Goal: Information Seeking & Learning: Learn about a topic

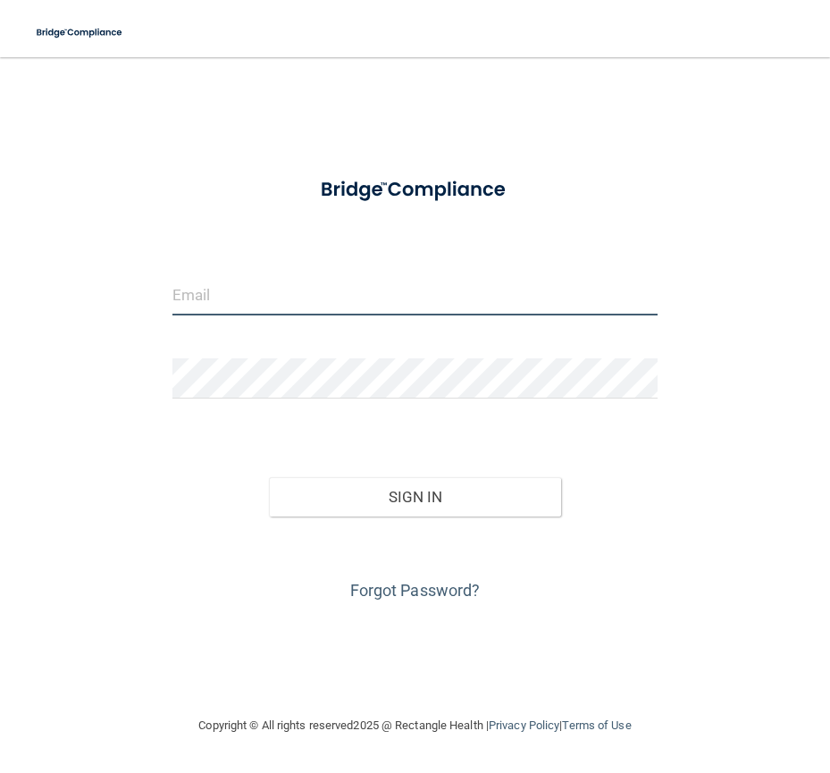
click at [194, 304] on input "email" at bounding box center [415, 295] width 485 height 40
type input "[PERSON_NAME][EMAIL_ADDRESS][DOMAIN_NAME]"
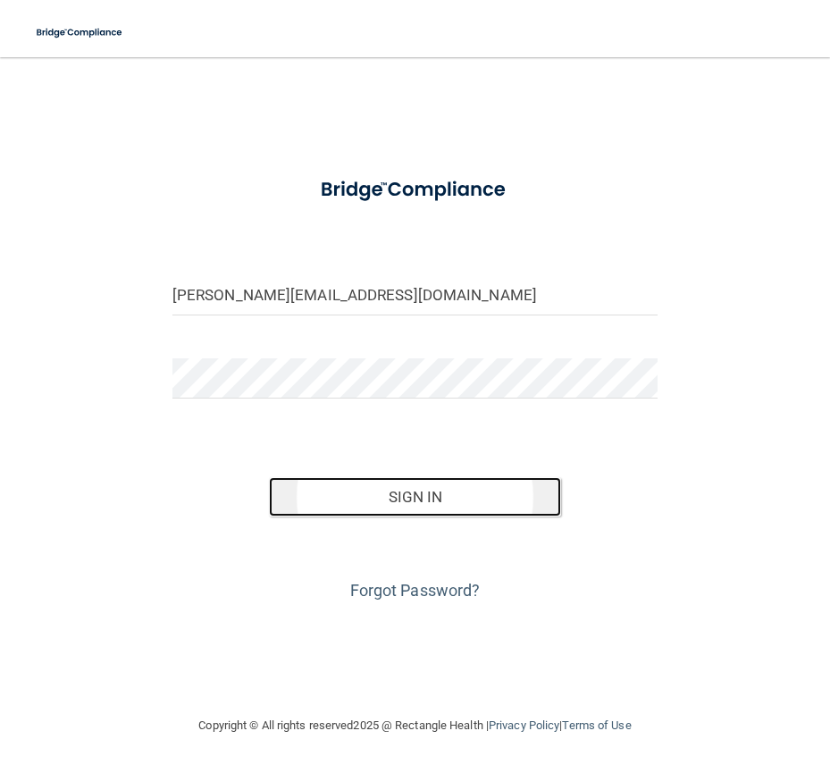
click at [341, 513] on button "Sign In" at bounding box center [414, 496] width 291 height 39
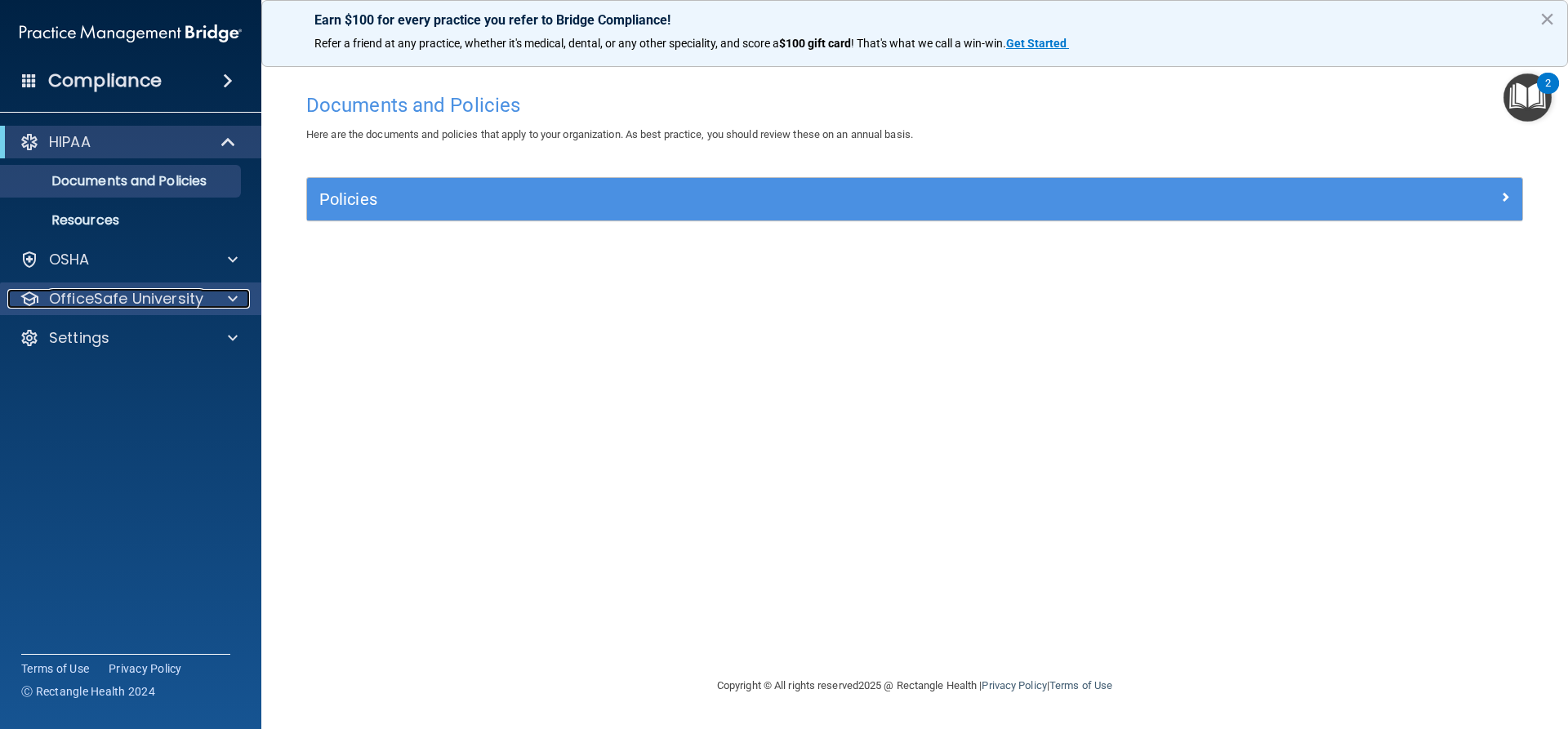
click at [100, 294] on p "OfficeSafe University" at bounding box center [126, 298] width 154 height 19
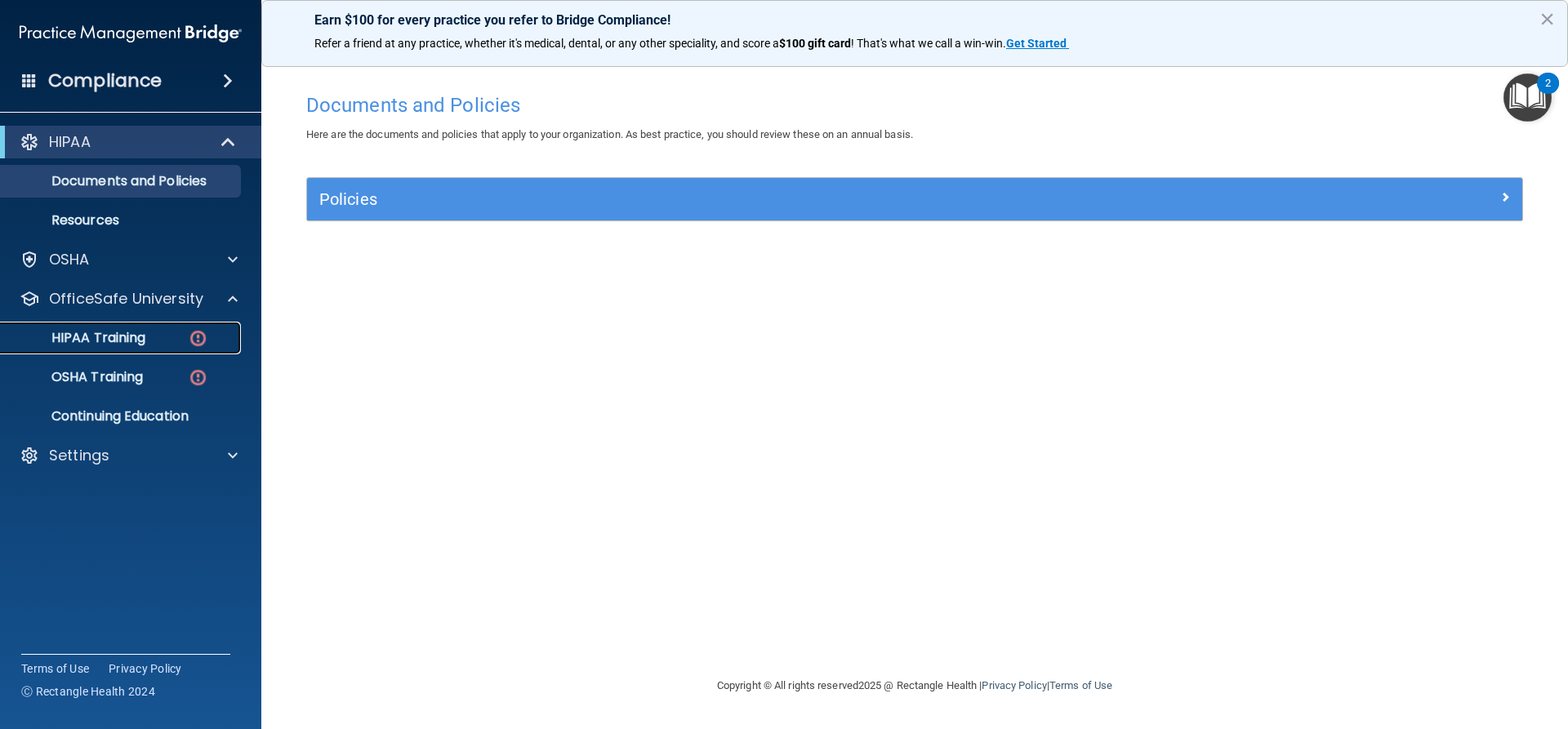
click at [122, 333] on p "HIPAA Training" at bounding box center [79, 338] width 135 height 16
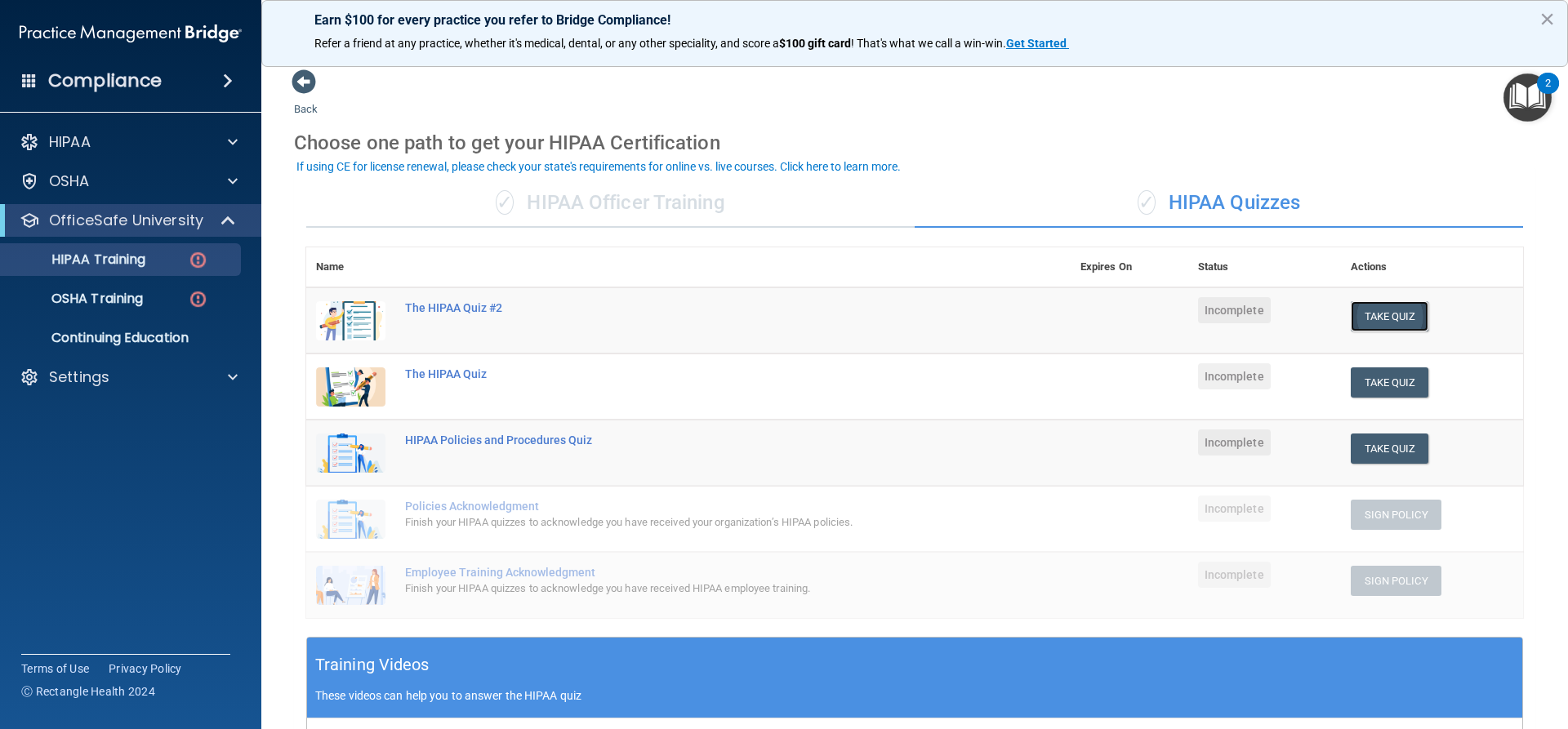
click at [758, 312] on button "Take Quiz" at bounding box center [1391, 316] width 79 height 30
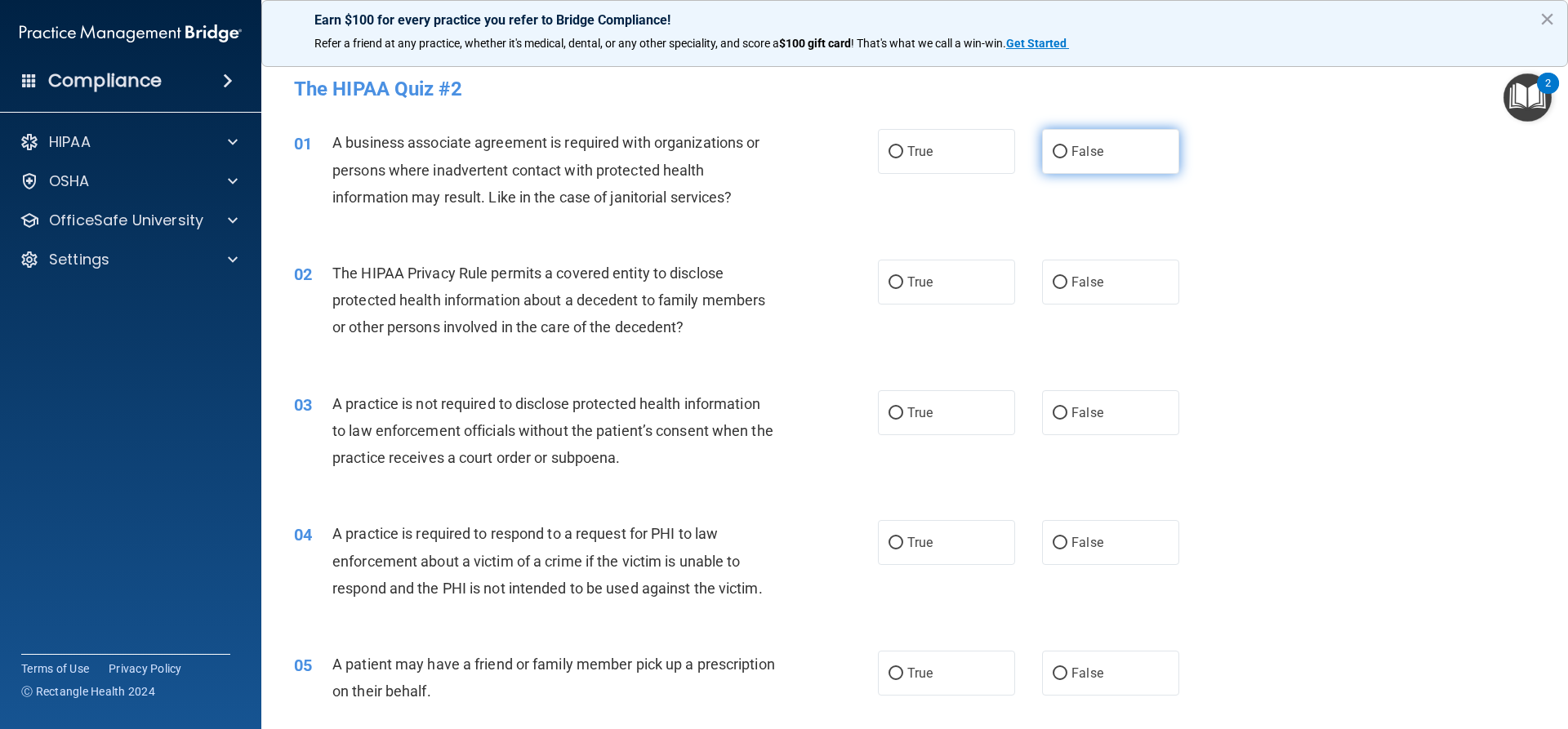
drag, startPoint x: 1044, startPoint y: 150, endPoint x: 1041, endPoint y: 161, distance: 11.4
click at [758, 155] on input "False" at bounding box center [1060, 152] width 15 height 12
radio input "true"
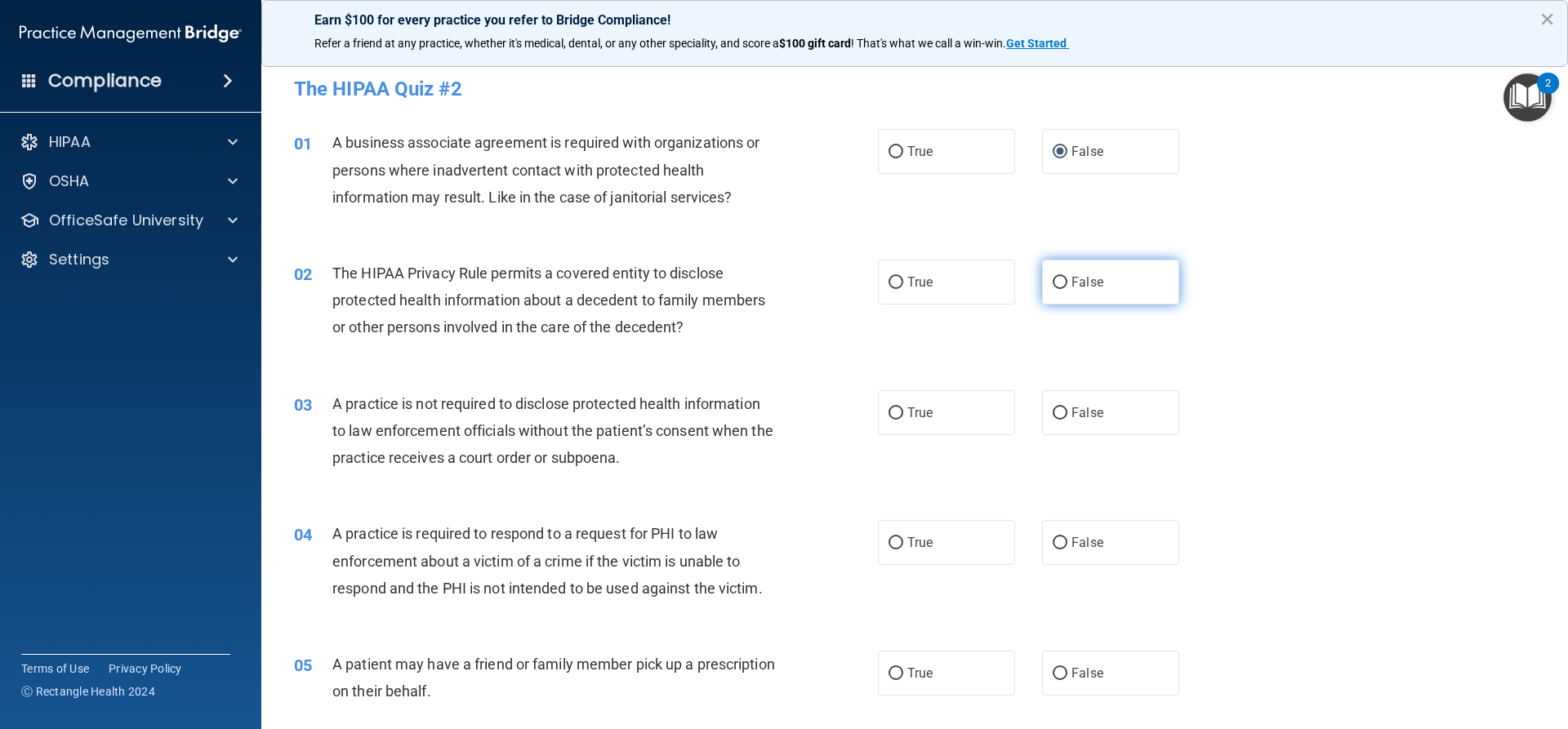
click at [758, 279] on input "False" at bounding box center [1060, 282] width 15 height 12
radio input "true"
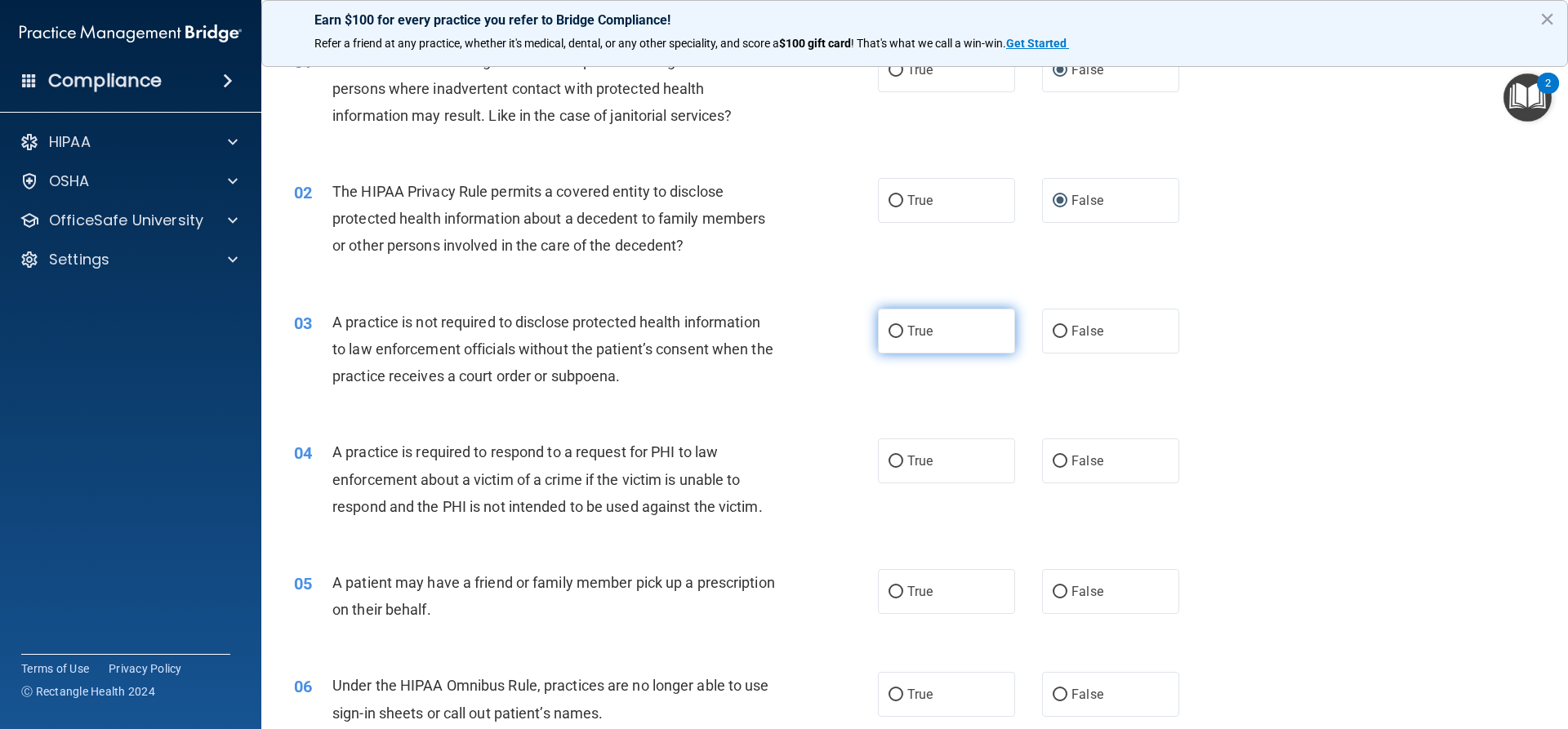
click at [758, 328] on input "True" at bounding box center [896, 332] width 15 height 12
radio input "true"
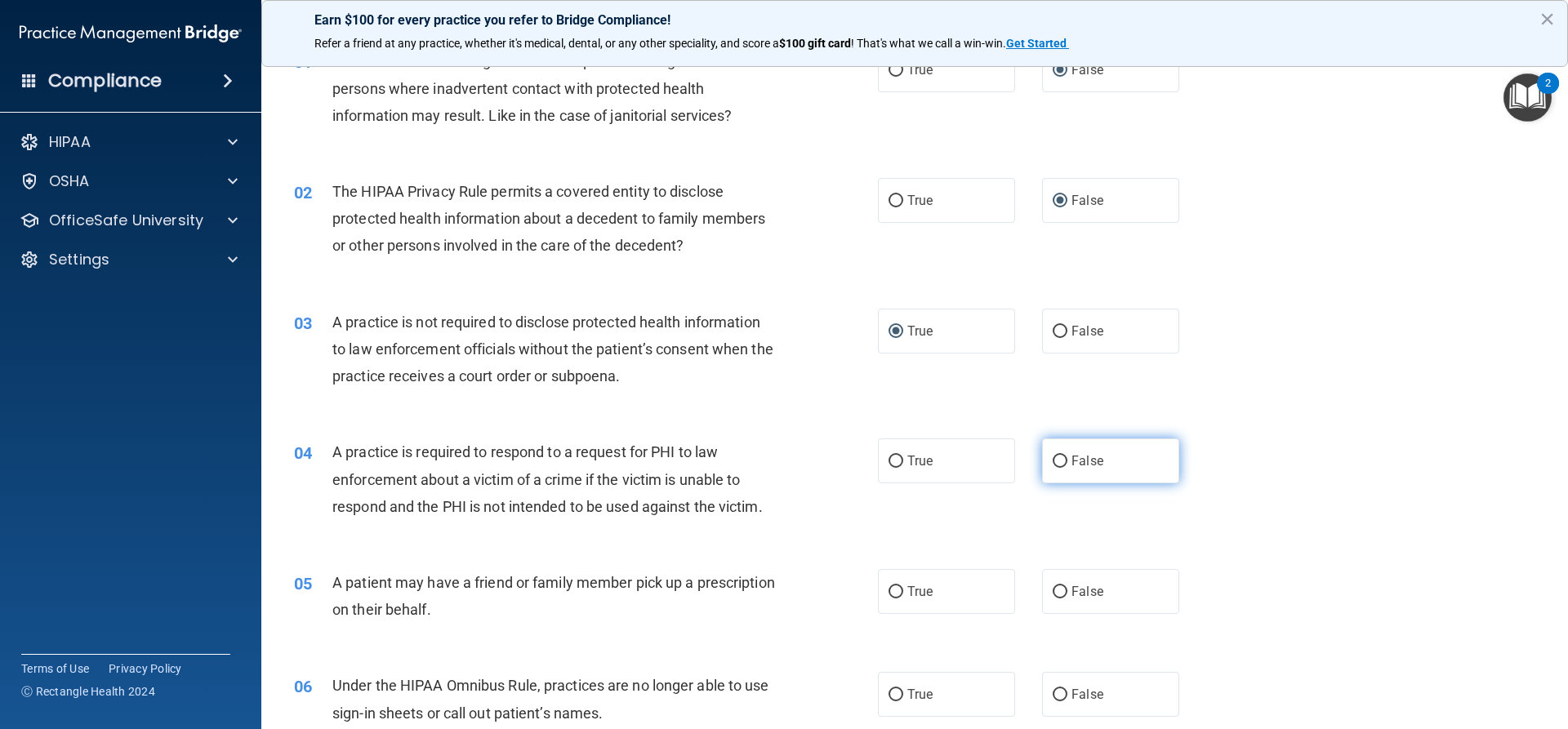
click at [758, 463] on input "False" at bounding box center [1060, 461] width 15 height 12
radio input "true"
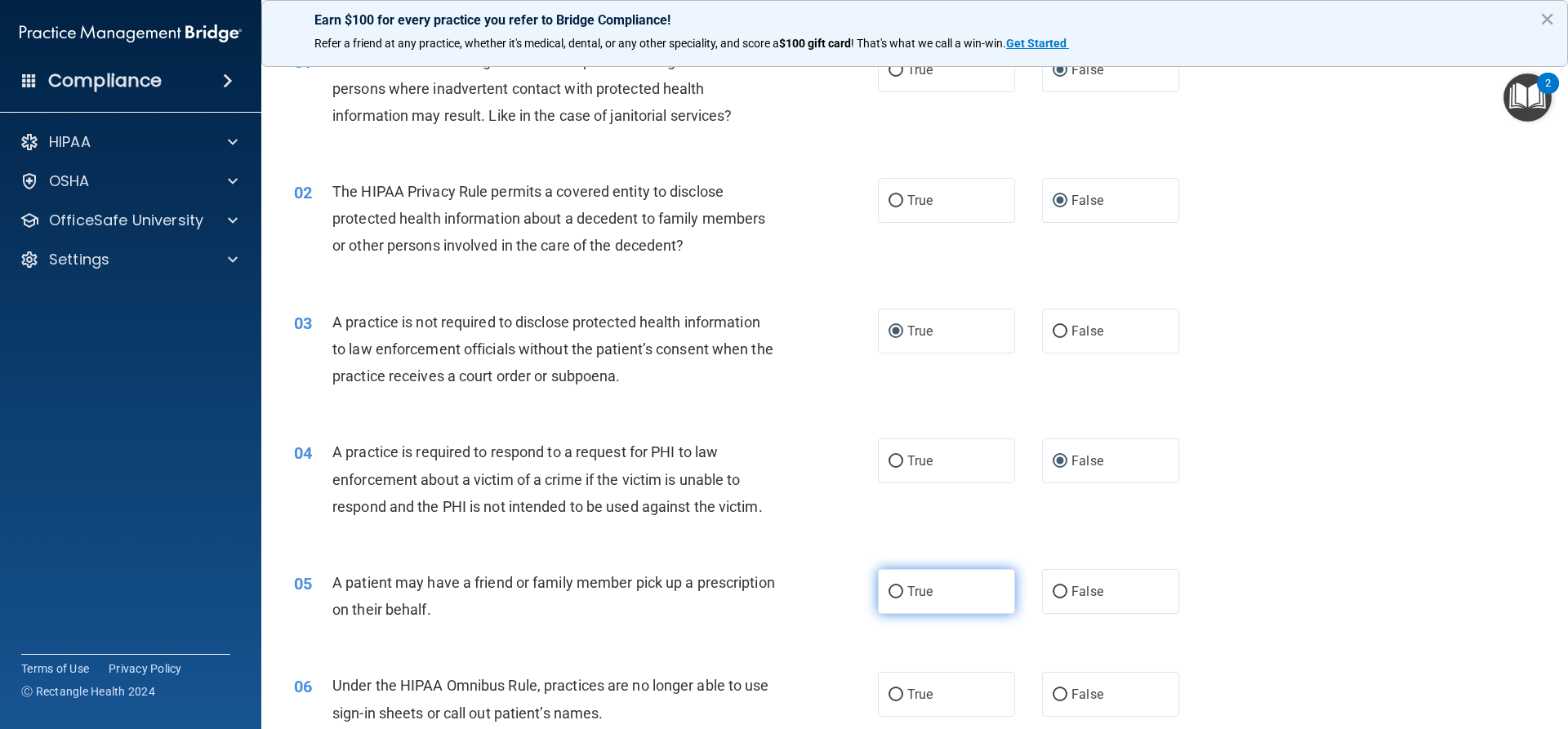
click at [758, 591] on input "True" at bounding box center [896, 592] width 15 height 12
radio input "true"
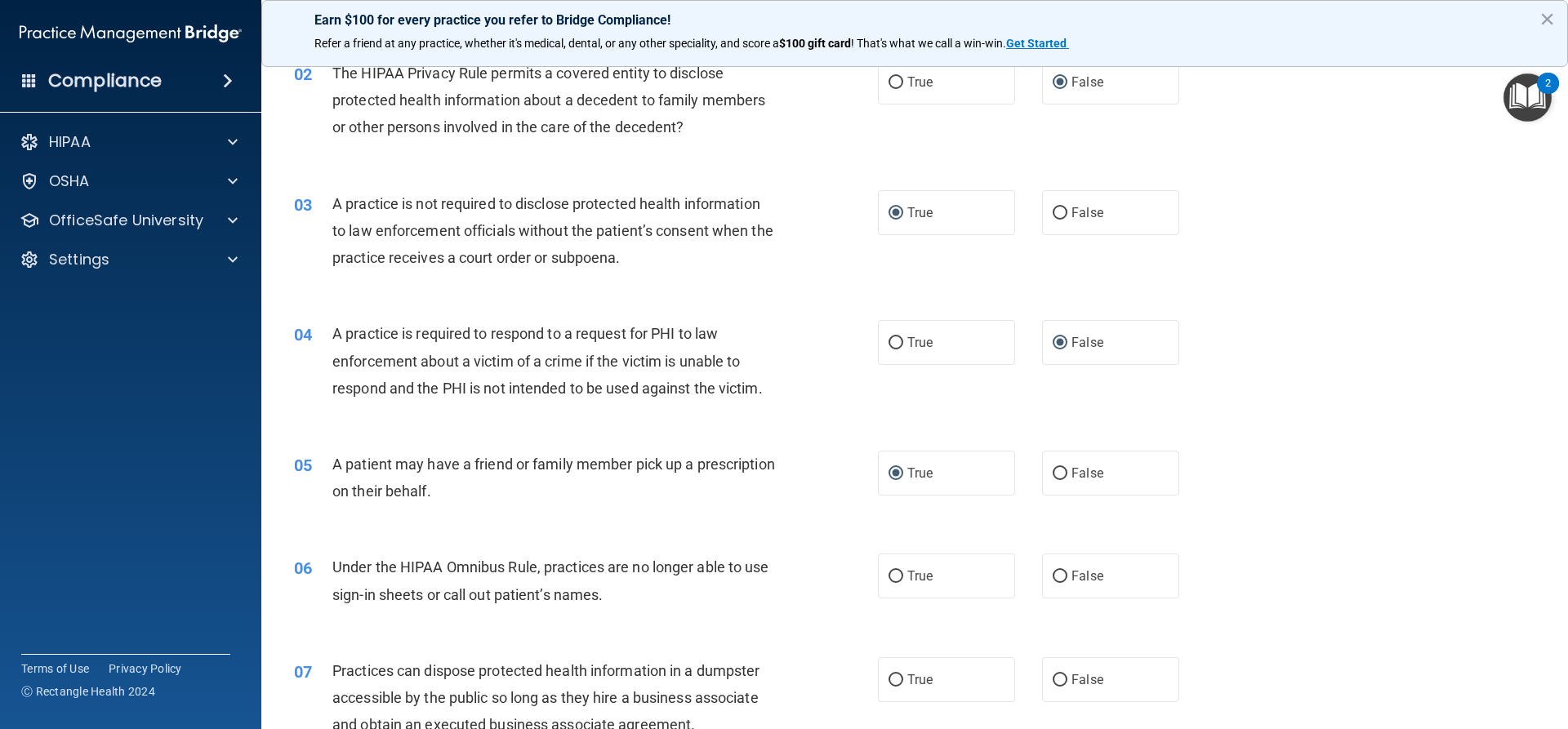
scroll to position [245, 0]
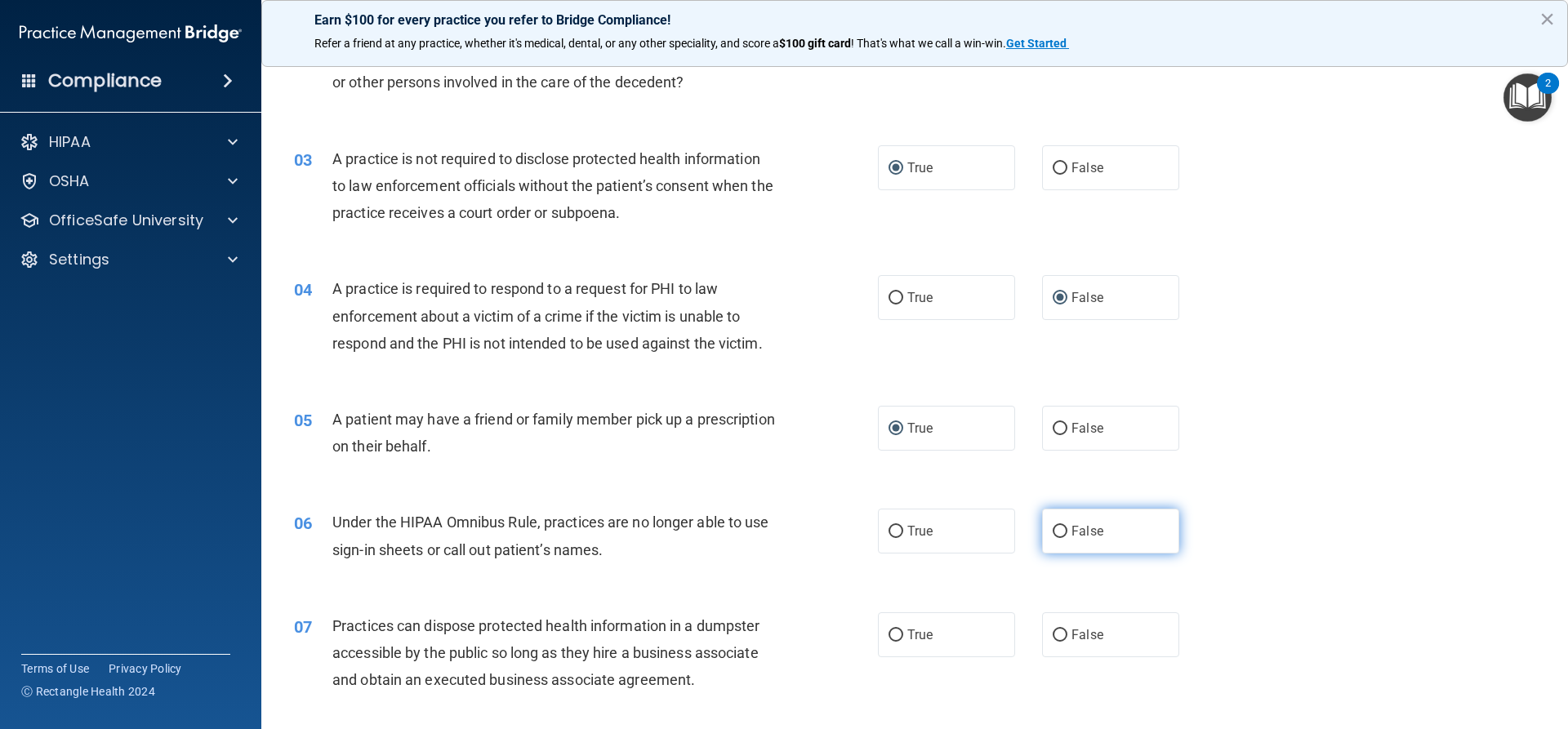
click at [758, 535] on label "False" at bounding box center [1111, 531] width 137 height 45
click at [758, 535] on input "False" at bounding box center [1060, 532] width 15 height 12
radio input "true"
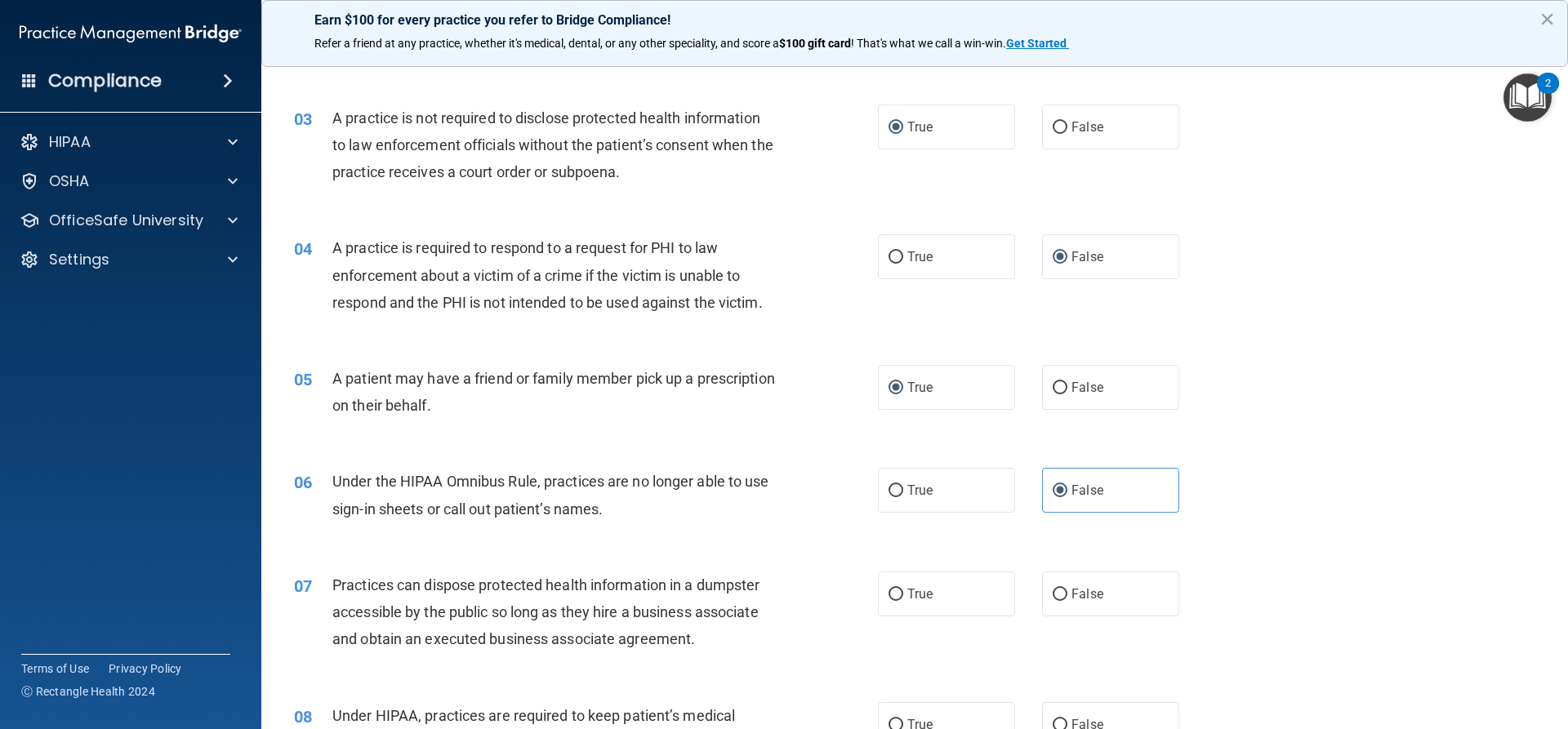
scroll to position [327, 0]
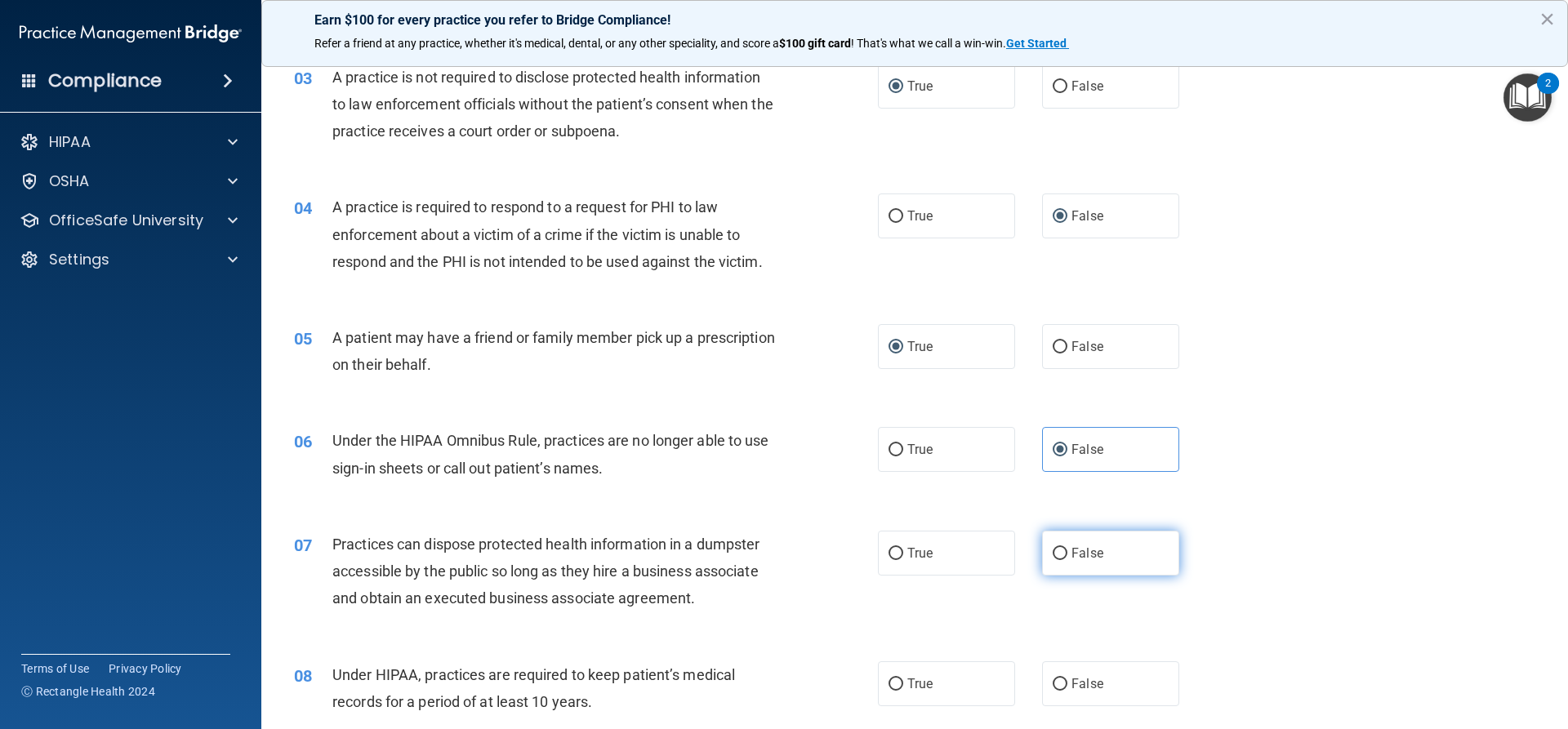
click at [758, 549] on input "False" at bounding box center [1060, 554] width 15 height 12
radio input "true"
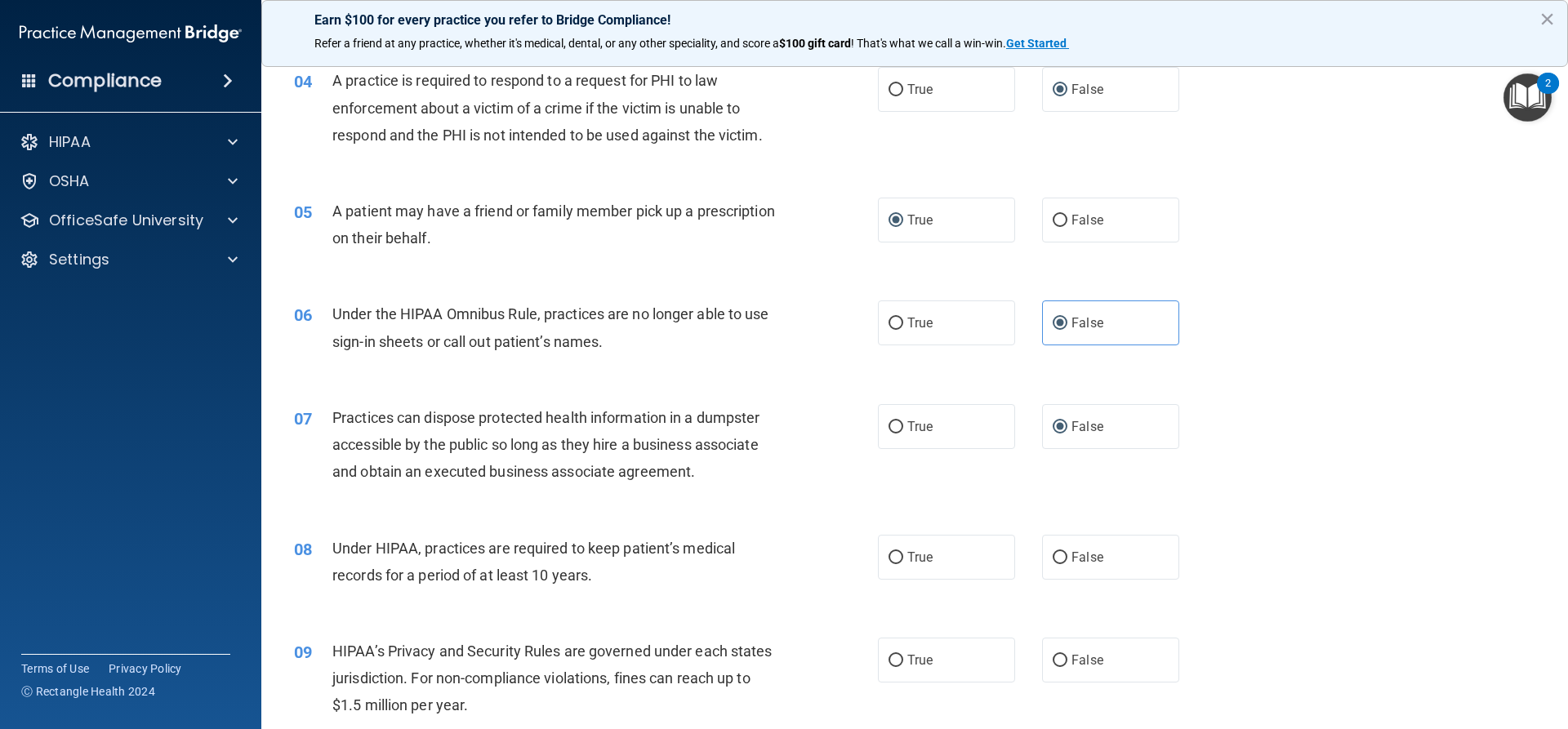
scroll to position [490, 0]
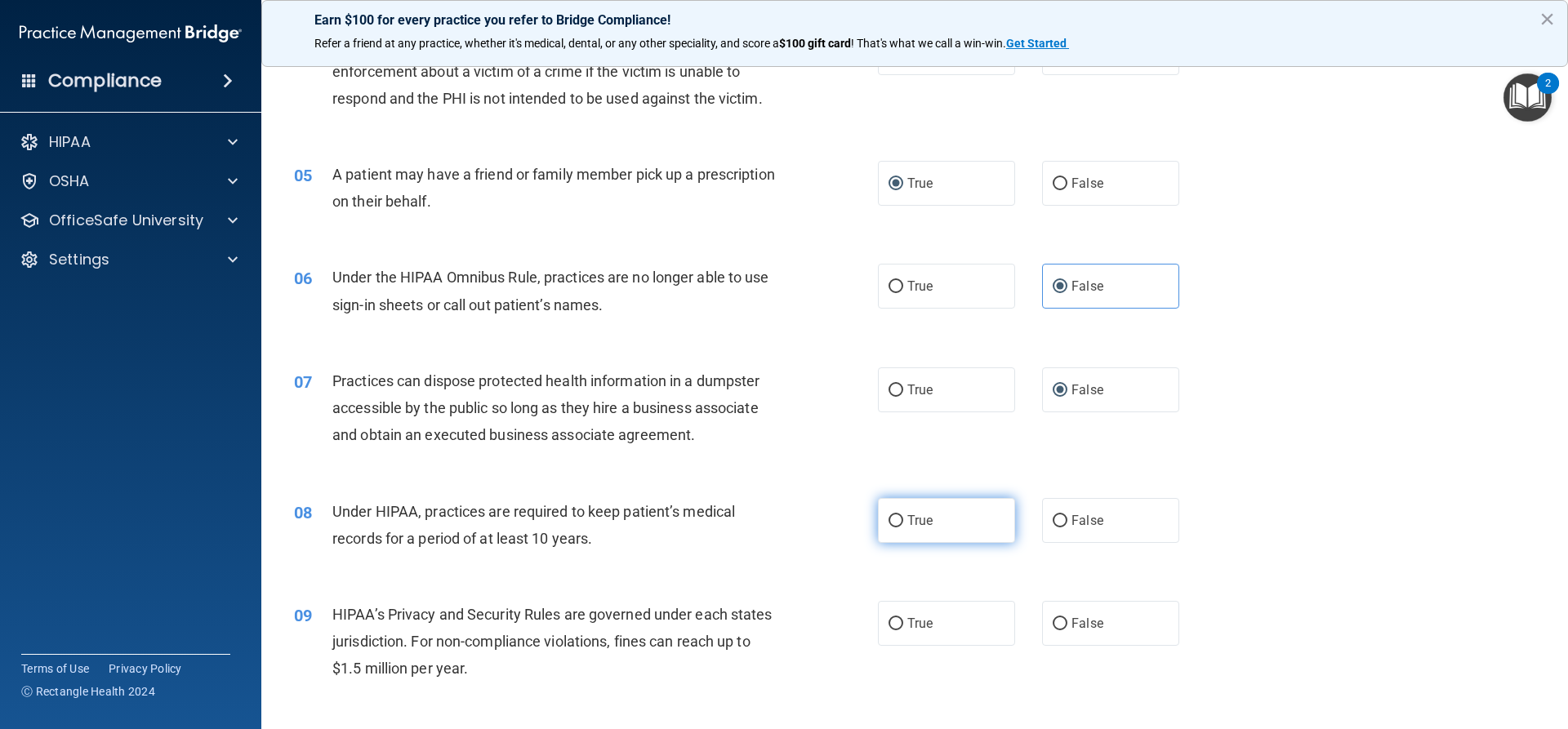
click at [758, 520] on input "True" at bounding box center [896, 521] width 15 height 12
radio input "true"
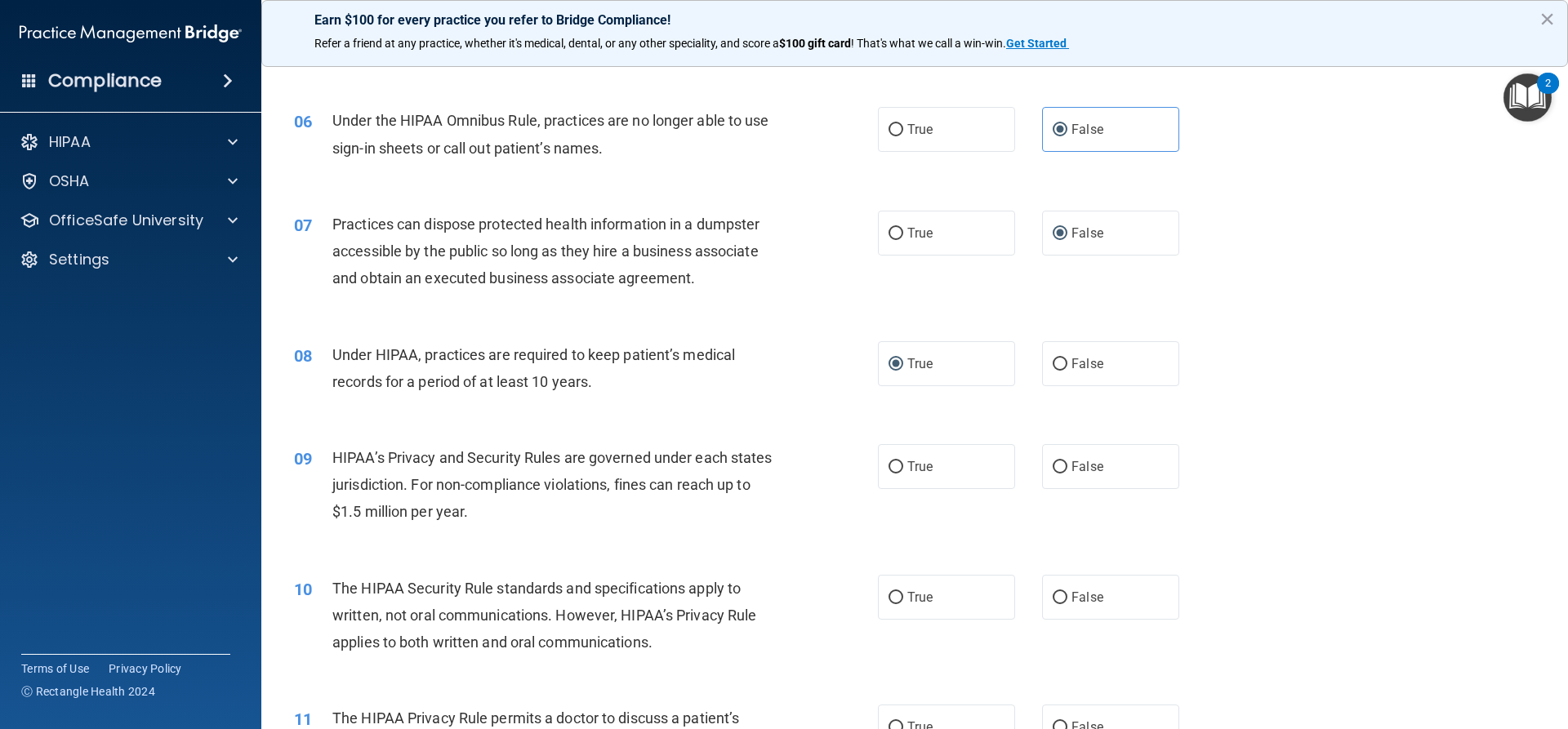
scroll to position [653, 0]
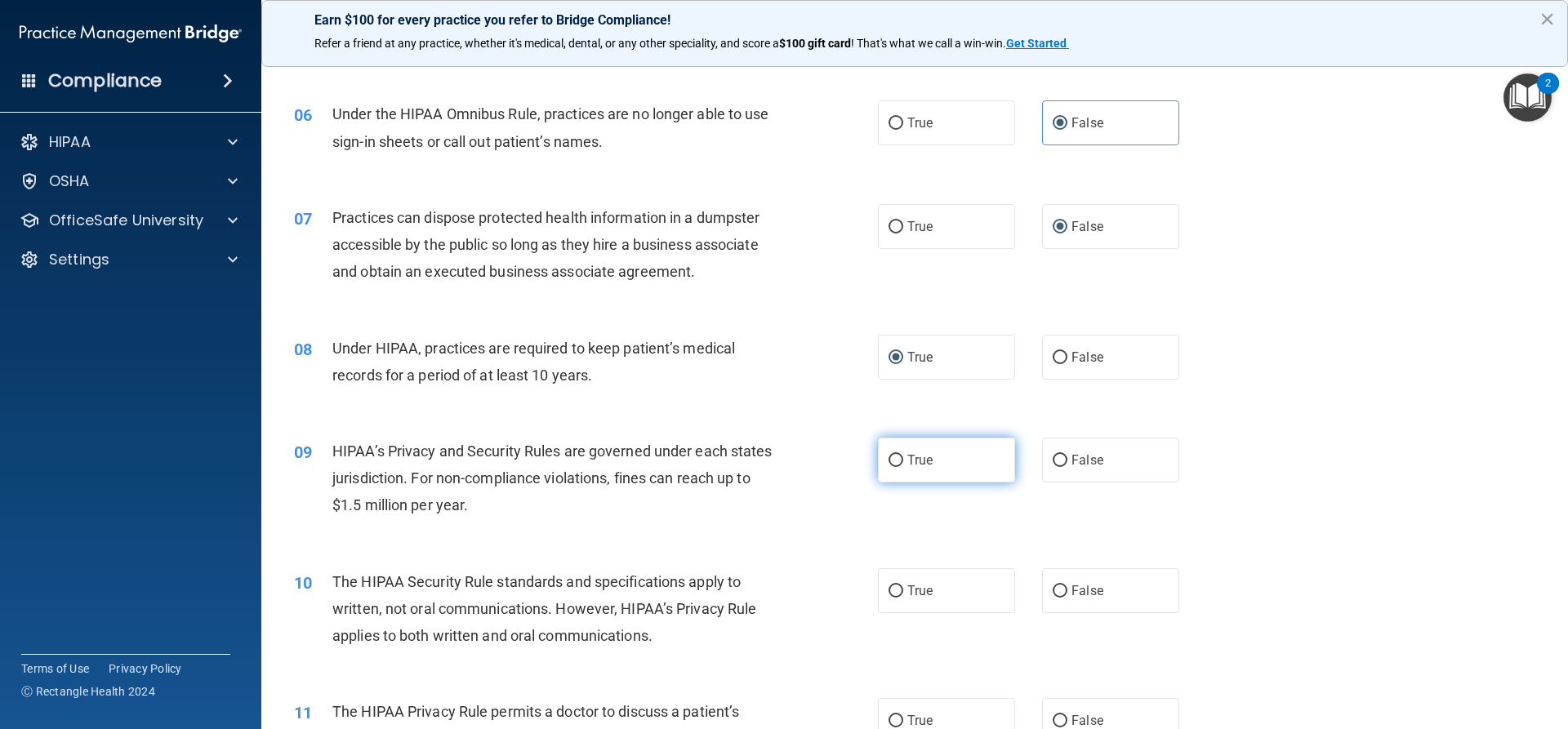
click at [758, 455] on input "True" at bounding box center [896, 460] width 15 height 12
radio input "true"
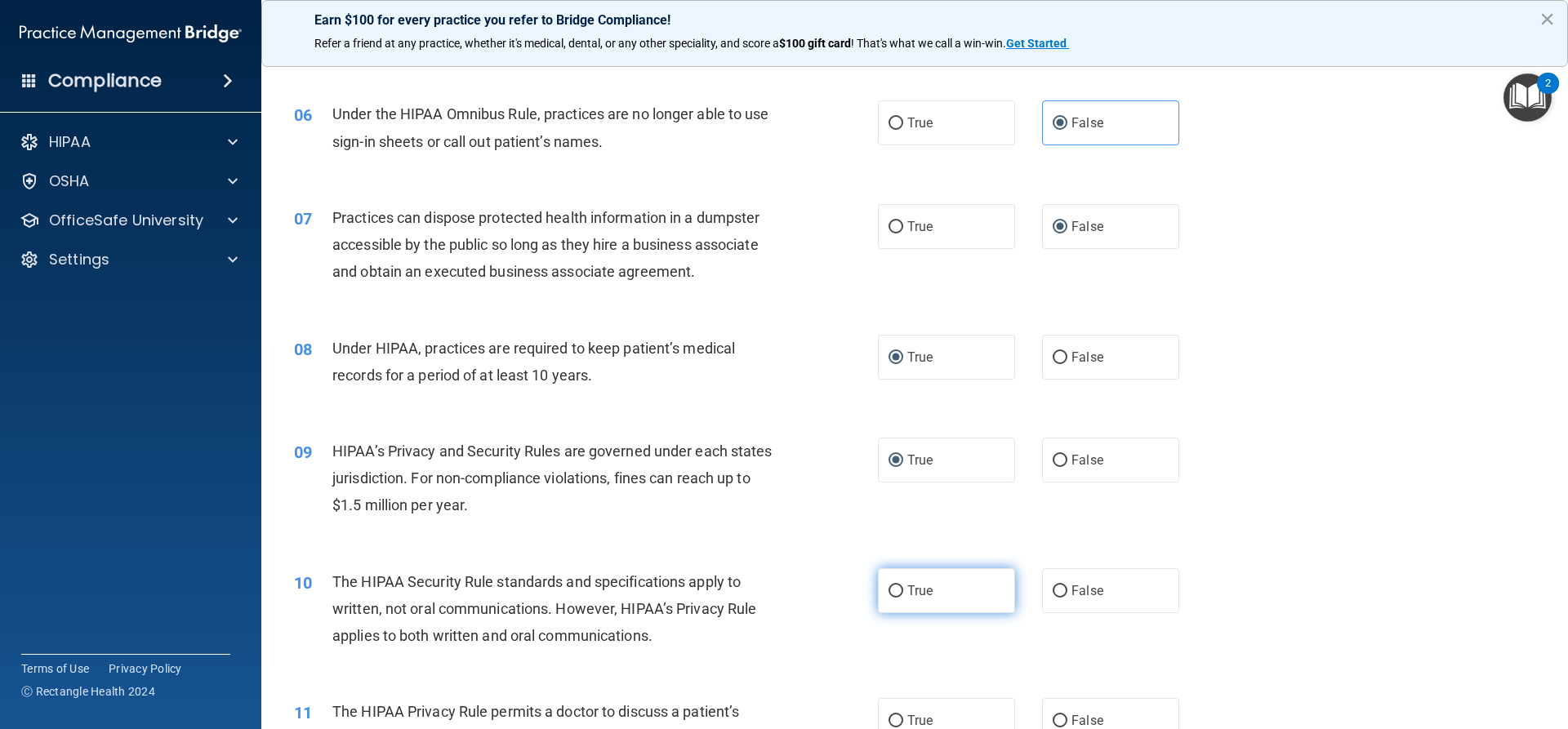
click at [758, 598] on label "True" at bounding box center [947, 590] width 137 height 45
click at [758, 597] on input "True" at bounding box center [896, 591] width 15 height 12
radio input "true"
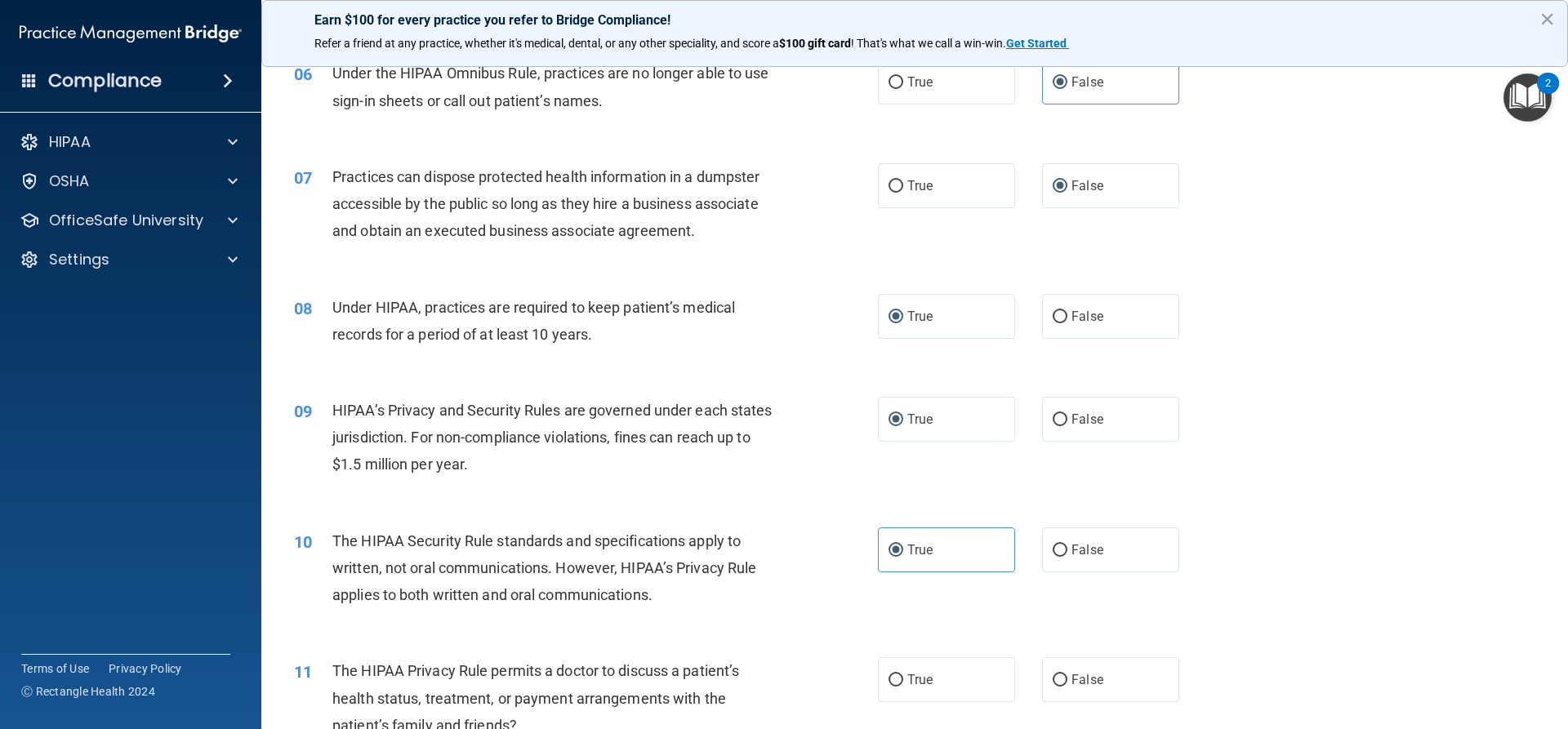
scroll to position [735, 0]
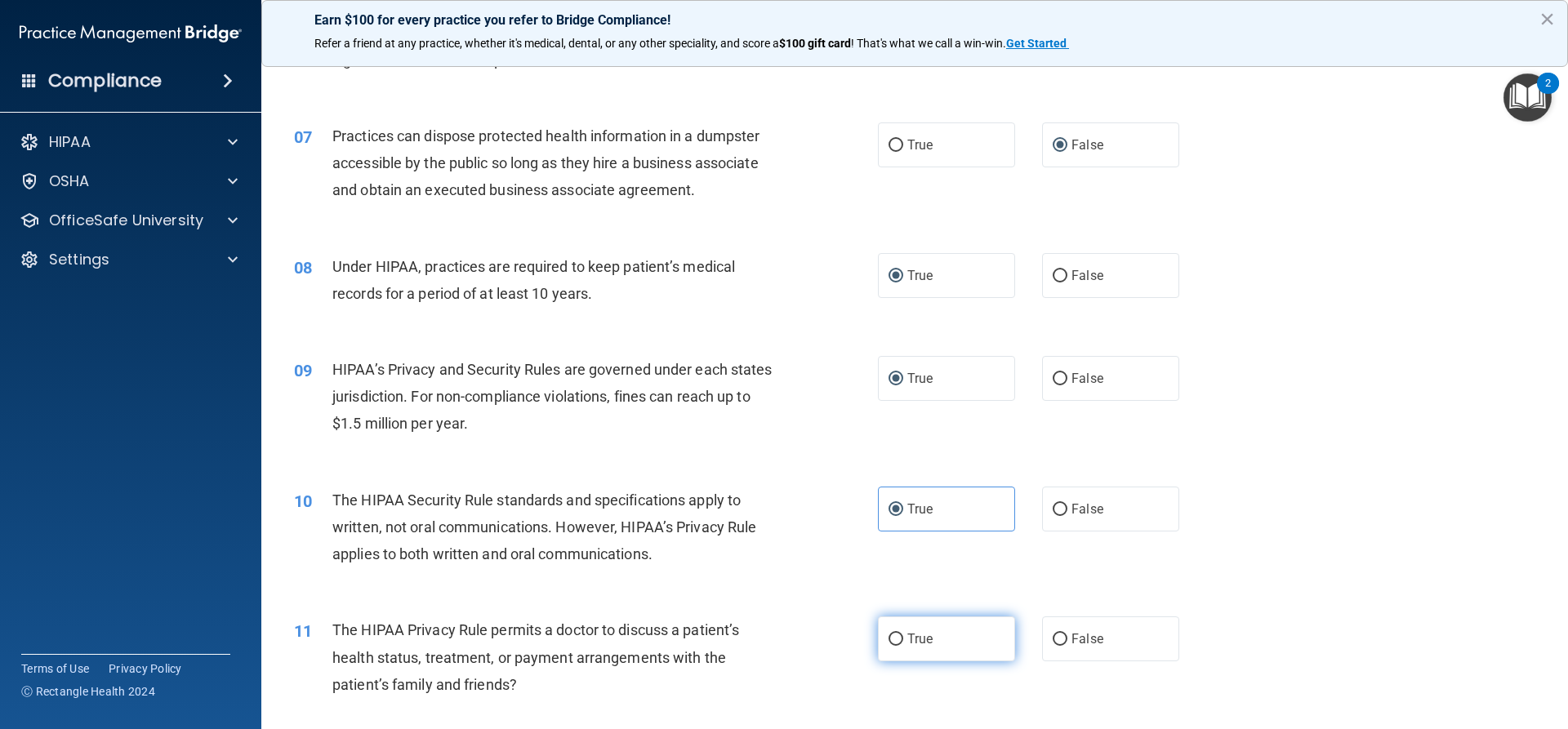
drag, startPoint x: 895, startPoint y: 639, endPoint x: 880, endPoint y: 650, distance: 18.6
click at [758, 640] on input "True" at bounding box center [896, 639] width 15 height 12
radio input "true"
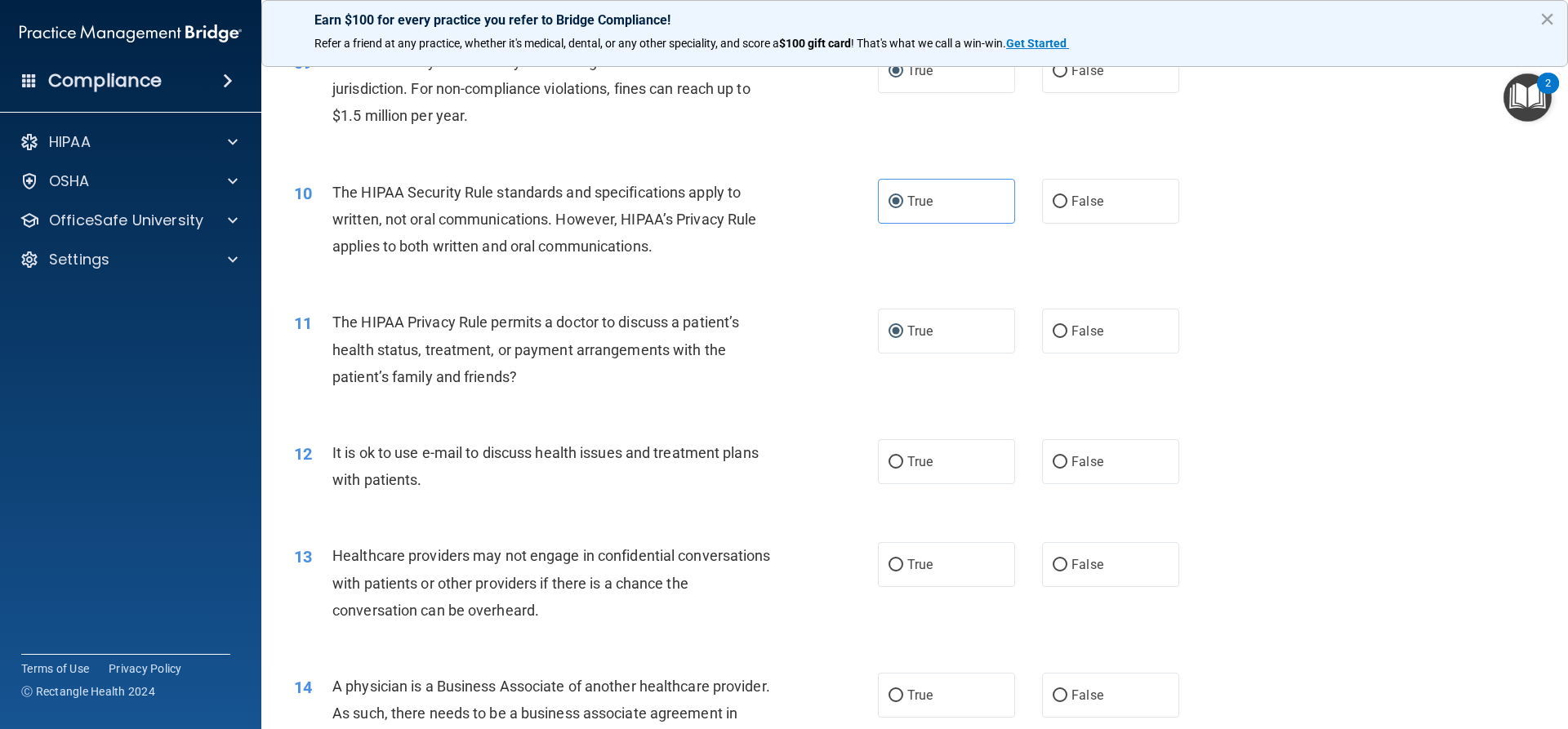
scroll to position [1062, 0]
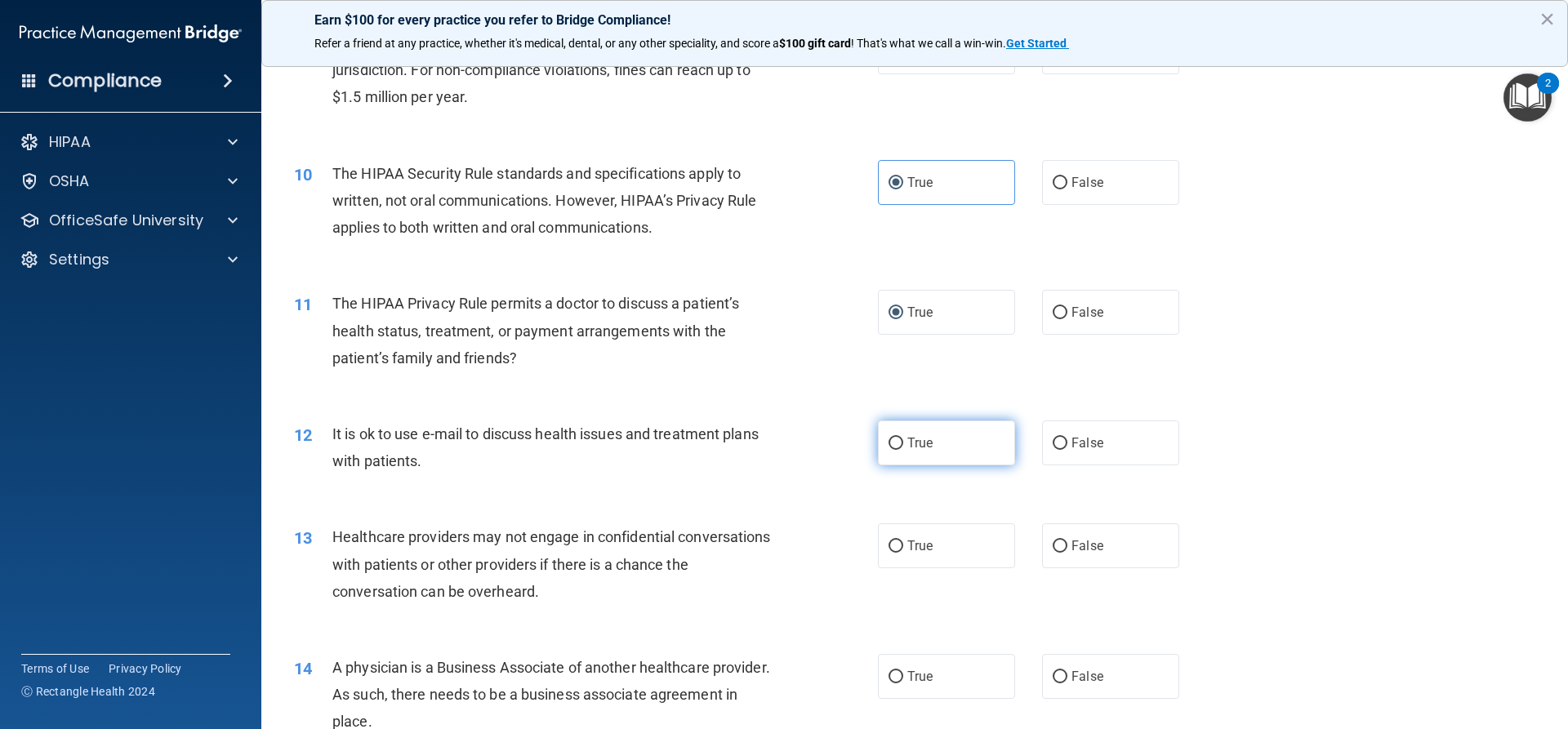
click at [758, 445] on input "True" at bounding box center [896, 443] width 15 height 12
radio input "true"
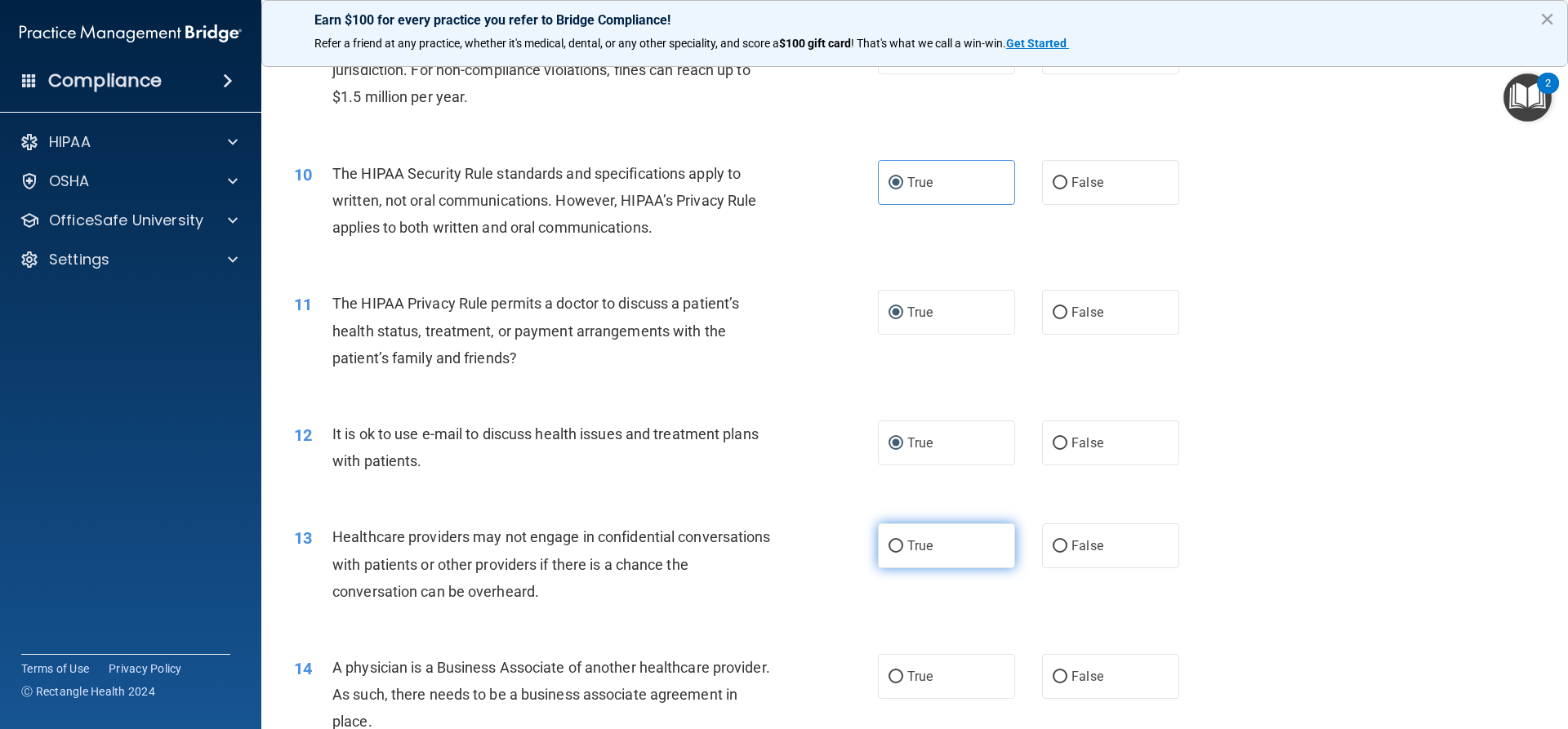
click at [758, 550] on input "True" at bounding box center [896, 546] width 15 height 12
radio input "true"
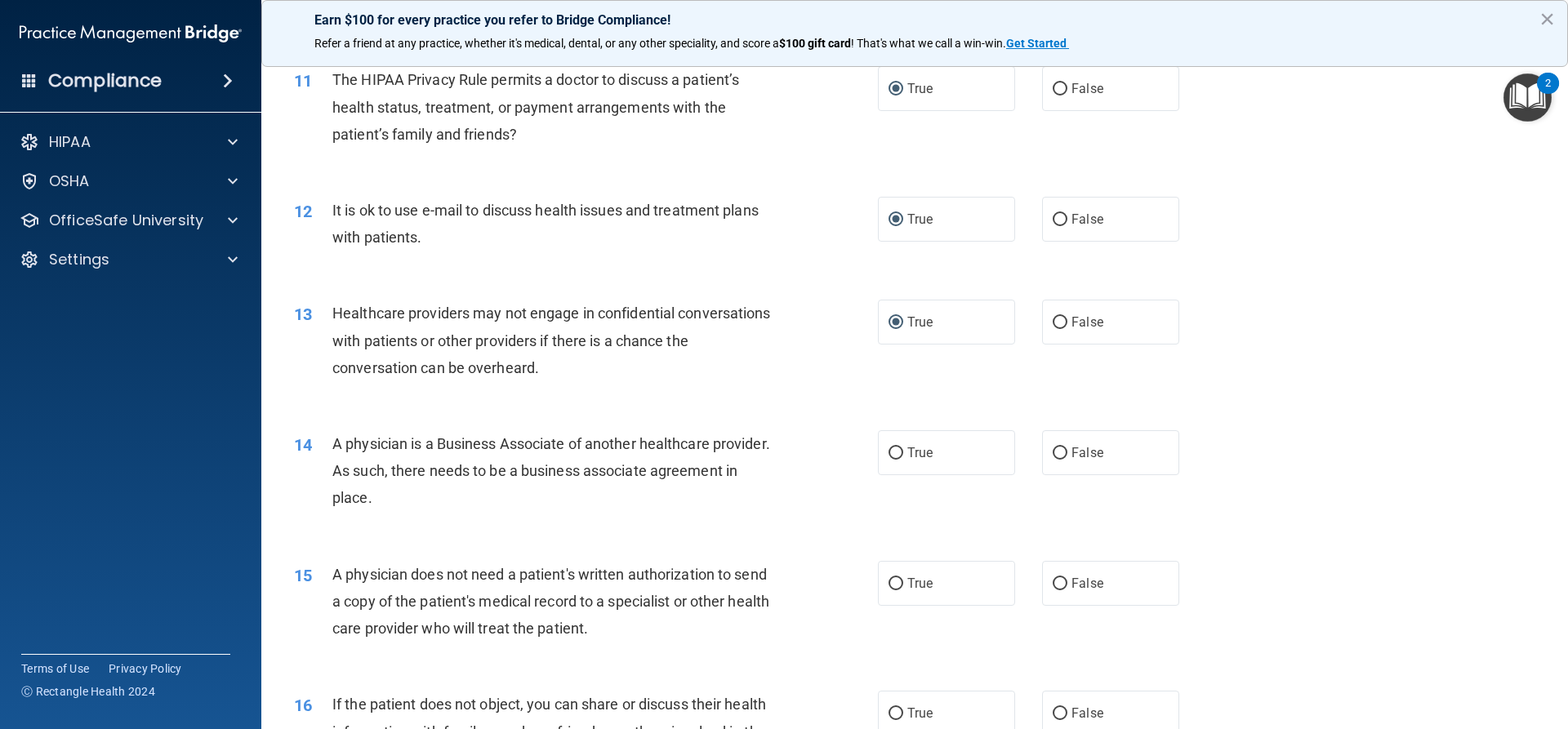
scroll to position [1306, 0]
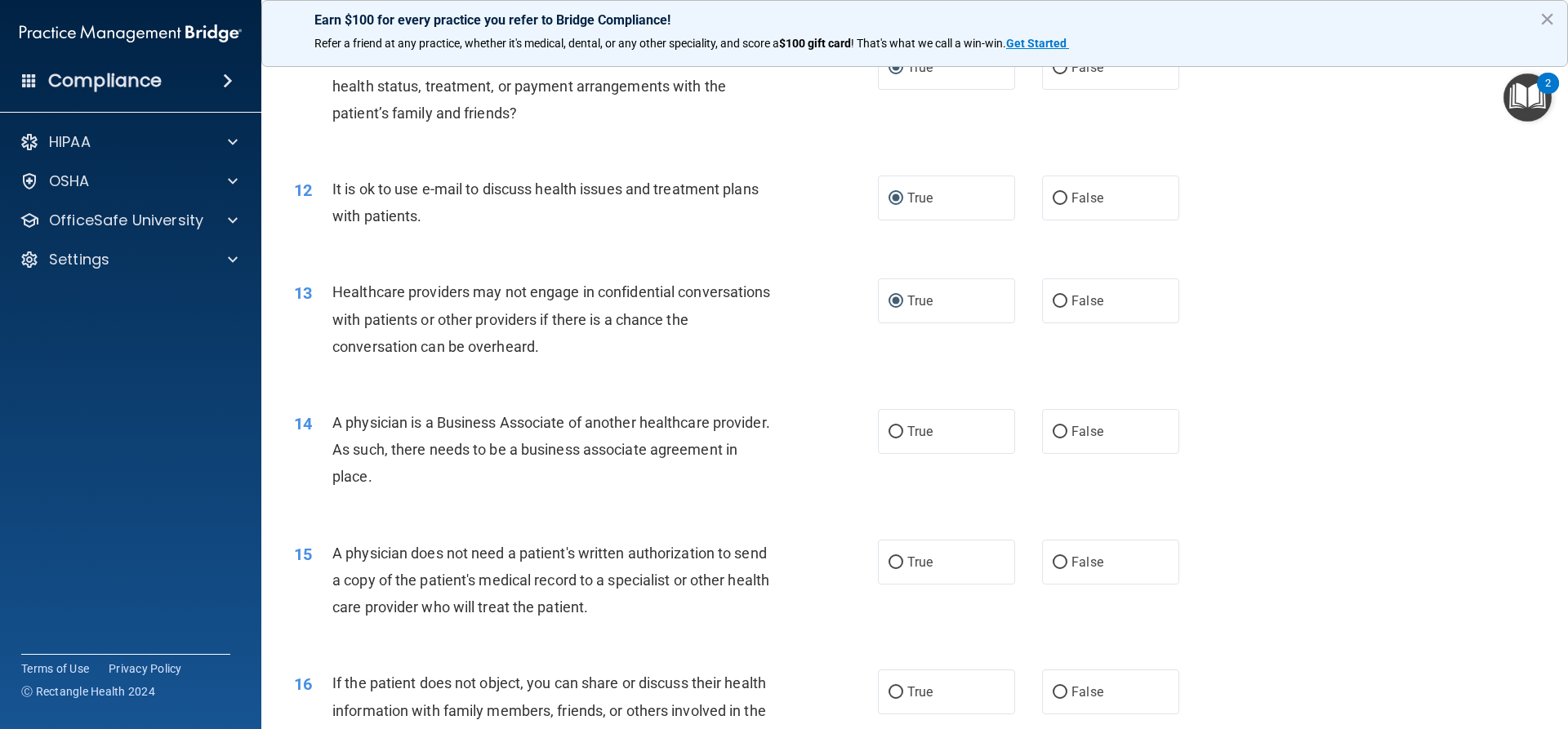
drag, startPoint x: 889, startPoint y: 428, endPoint x: 853, endPoint y: 456, distance: 45.6
click at [758, 429] on input "True" at bounding box center [896, 432] width 15 height 12
radio input "true"
click at [758, 561] on label "False" at bounding box center [1111, 562] width 137 height 45
click at [758, 561] on input "False" at bounding box center [1060, 563] width 15 height 12
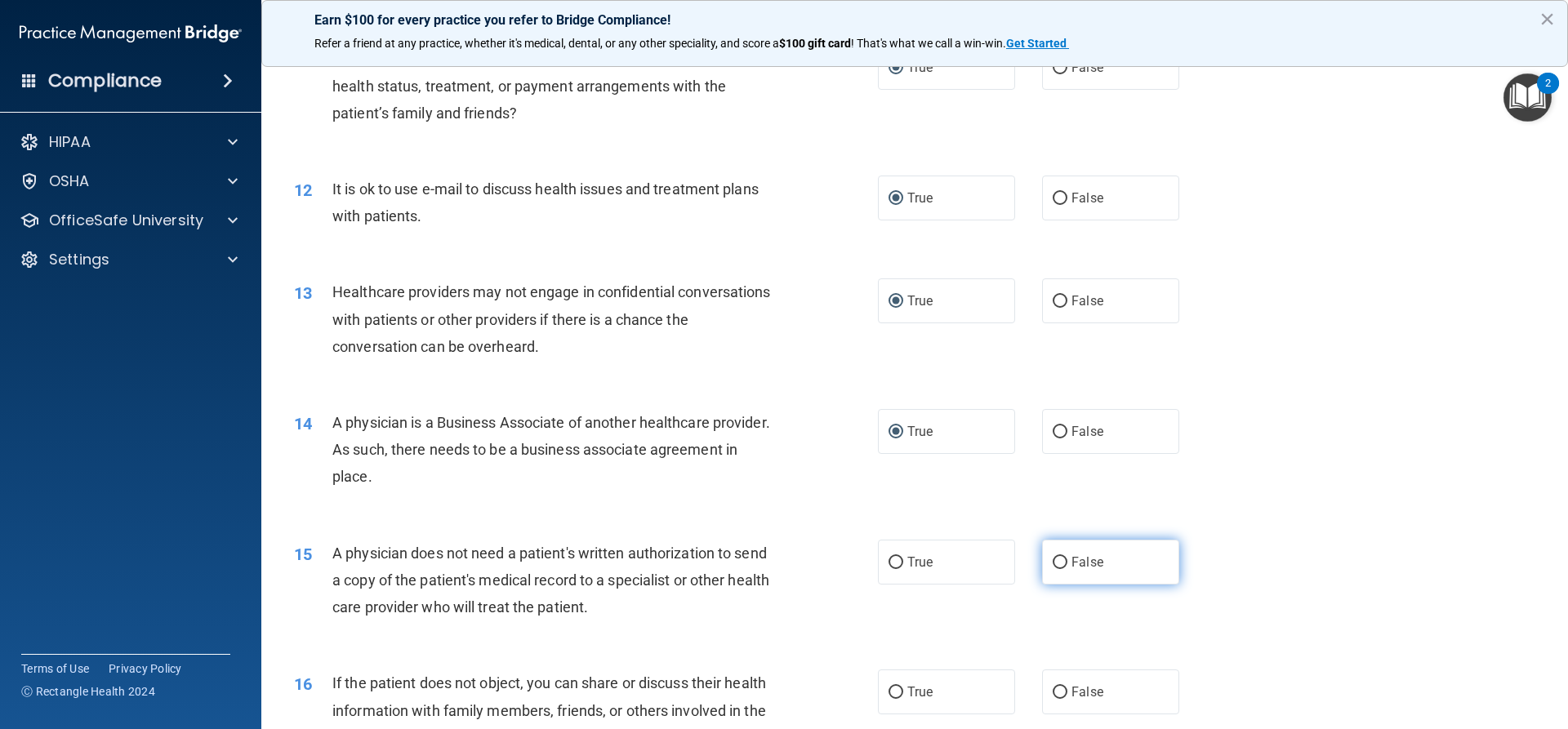
radio input "true"
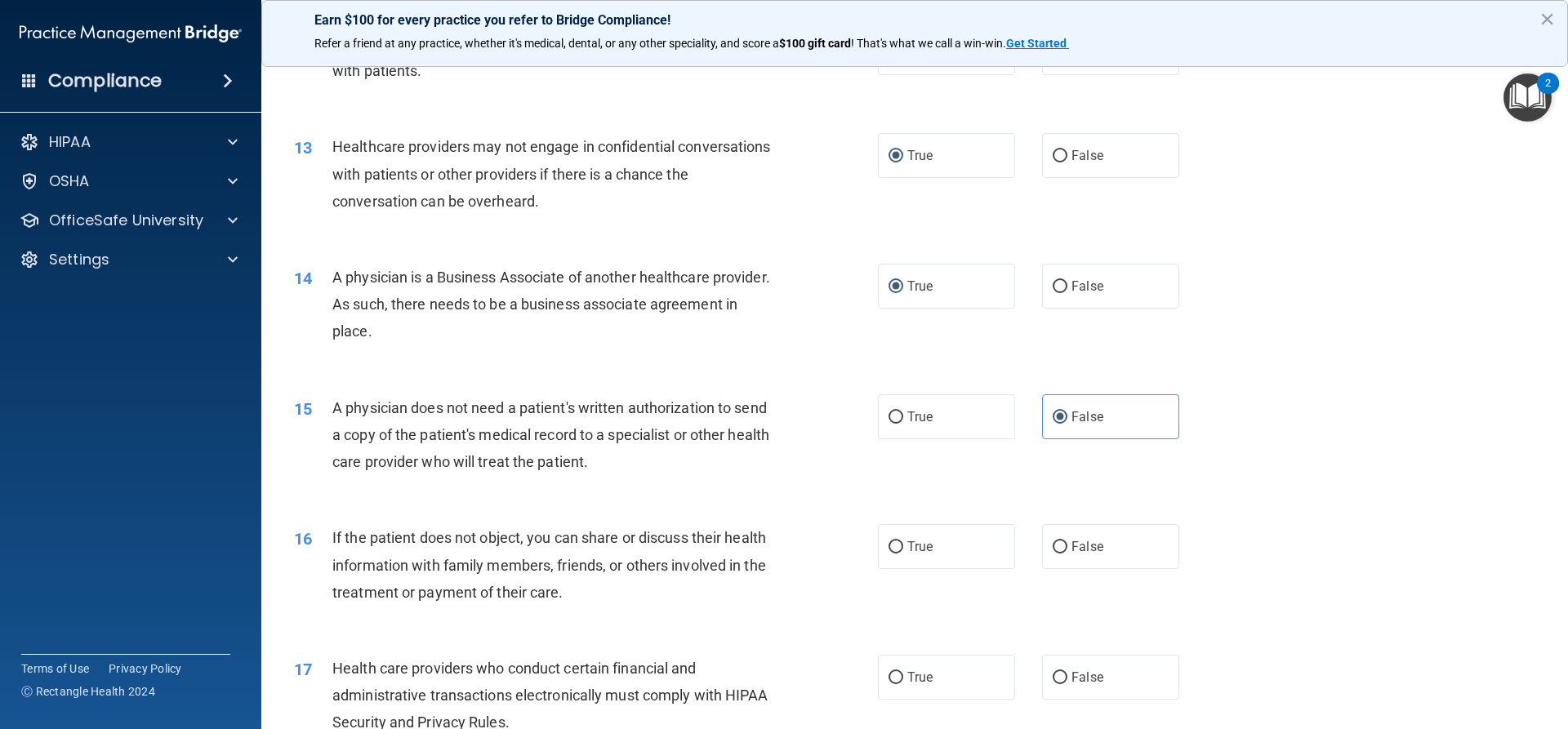
scroll to position [1470, 0]
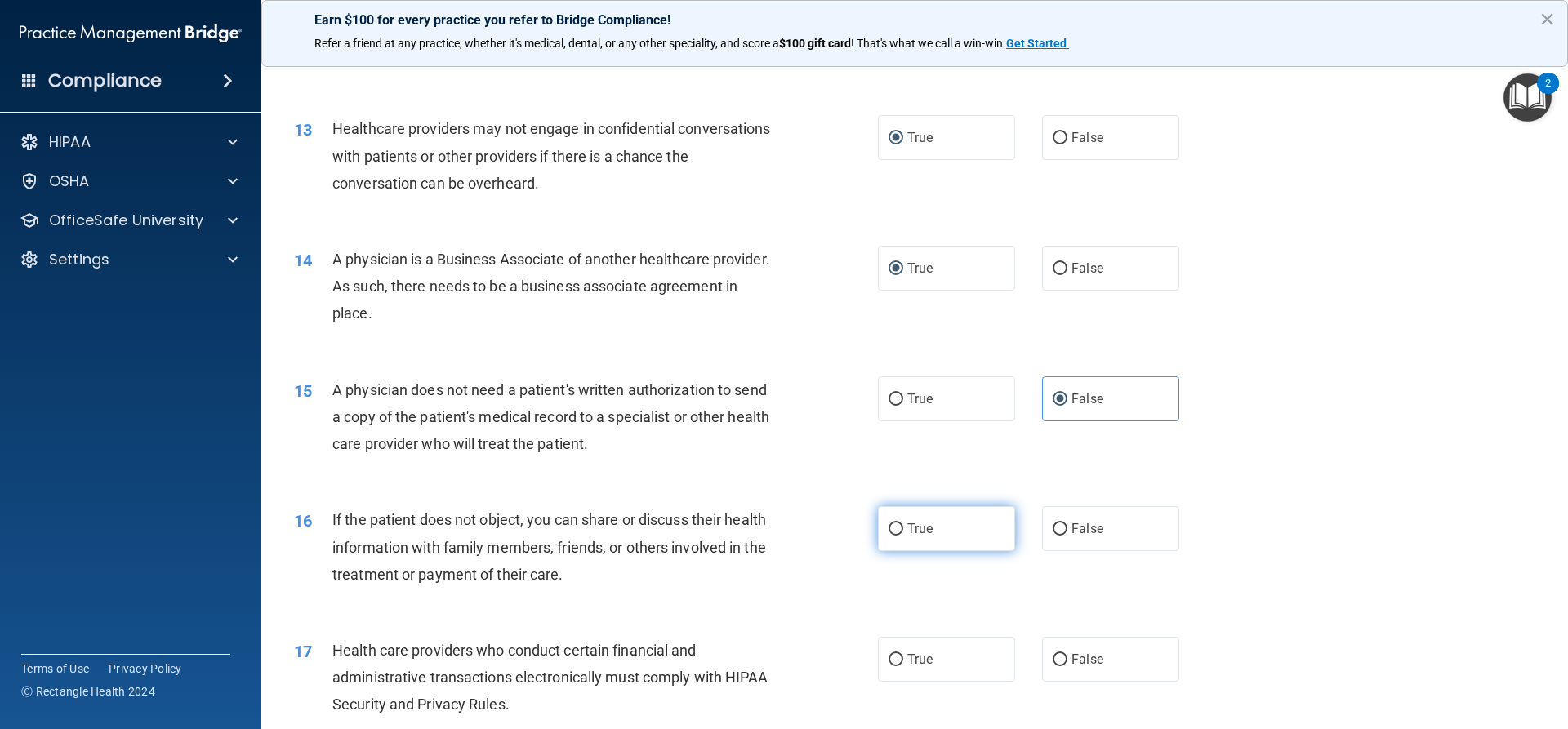
click at [758, 529] on input "True" at bounding box center [896, 529] width 15 height 12
radio input "true"
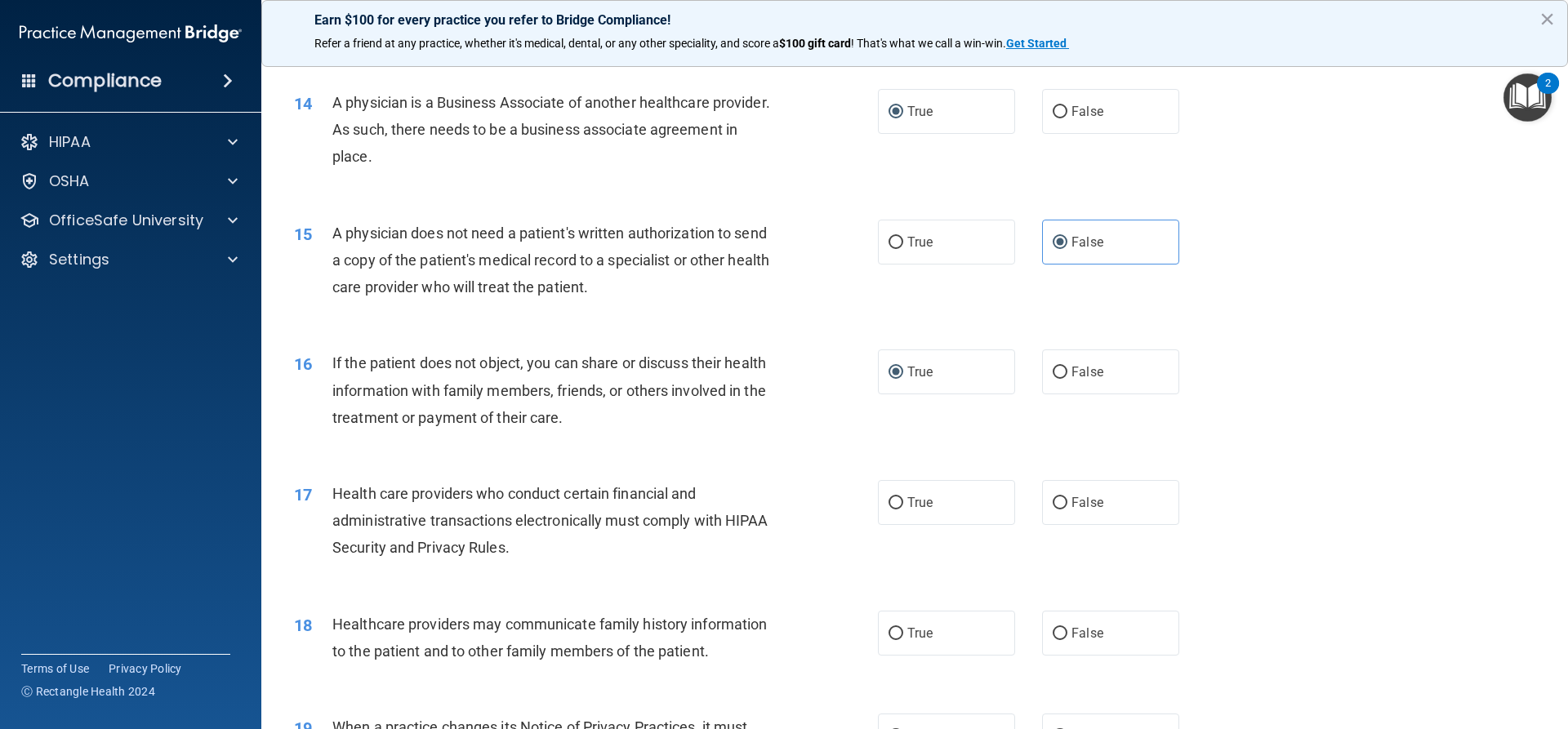
scroll to position [1633, 0]
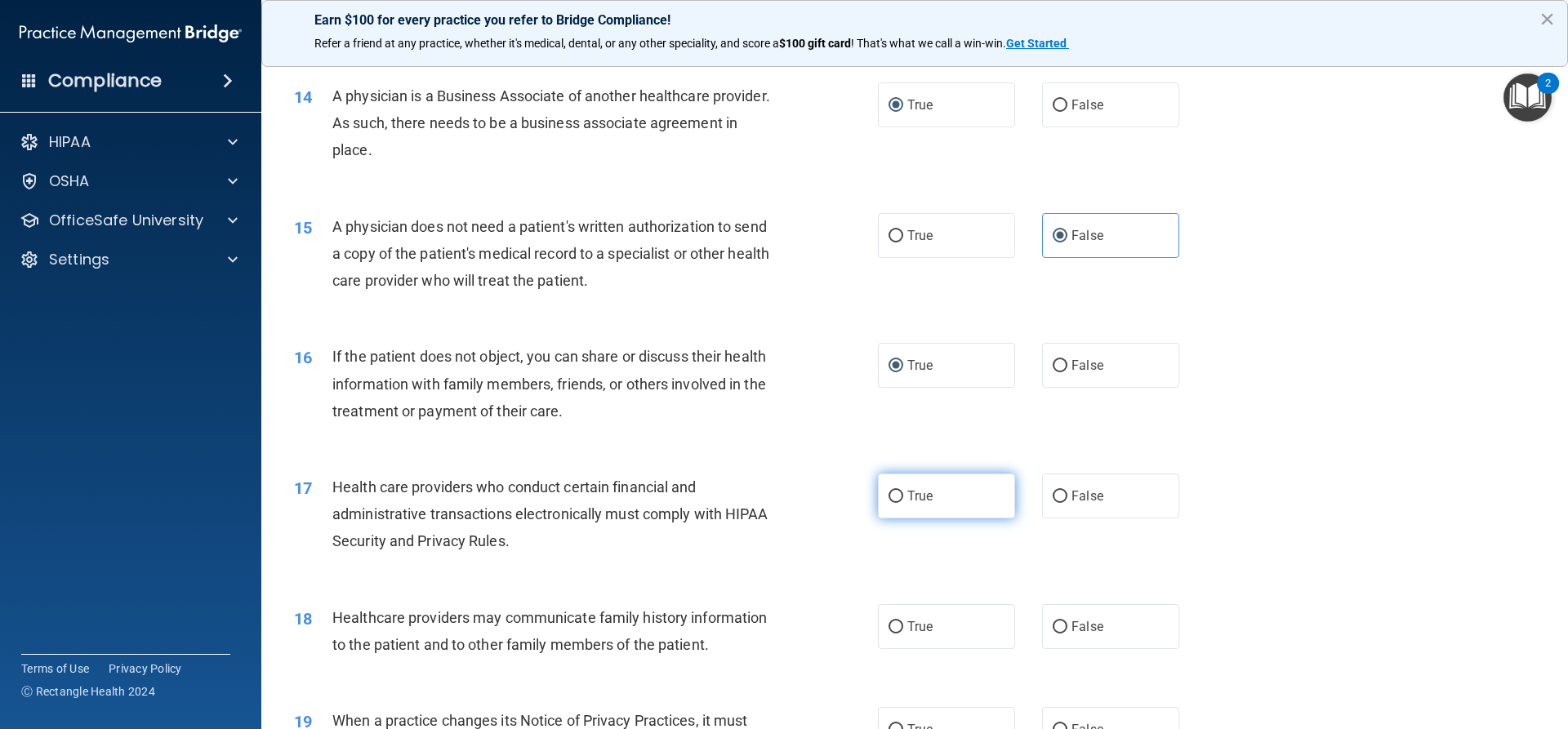
click at [758, 501] on label "True" at bounding box center [947, 495] width 137 height 45
click at [758, 501] on input "True" at bounding box center [896, 496] width 15 height 12
radio input "true"
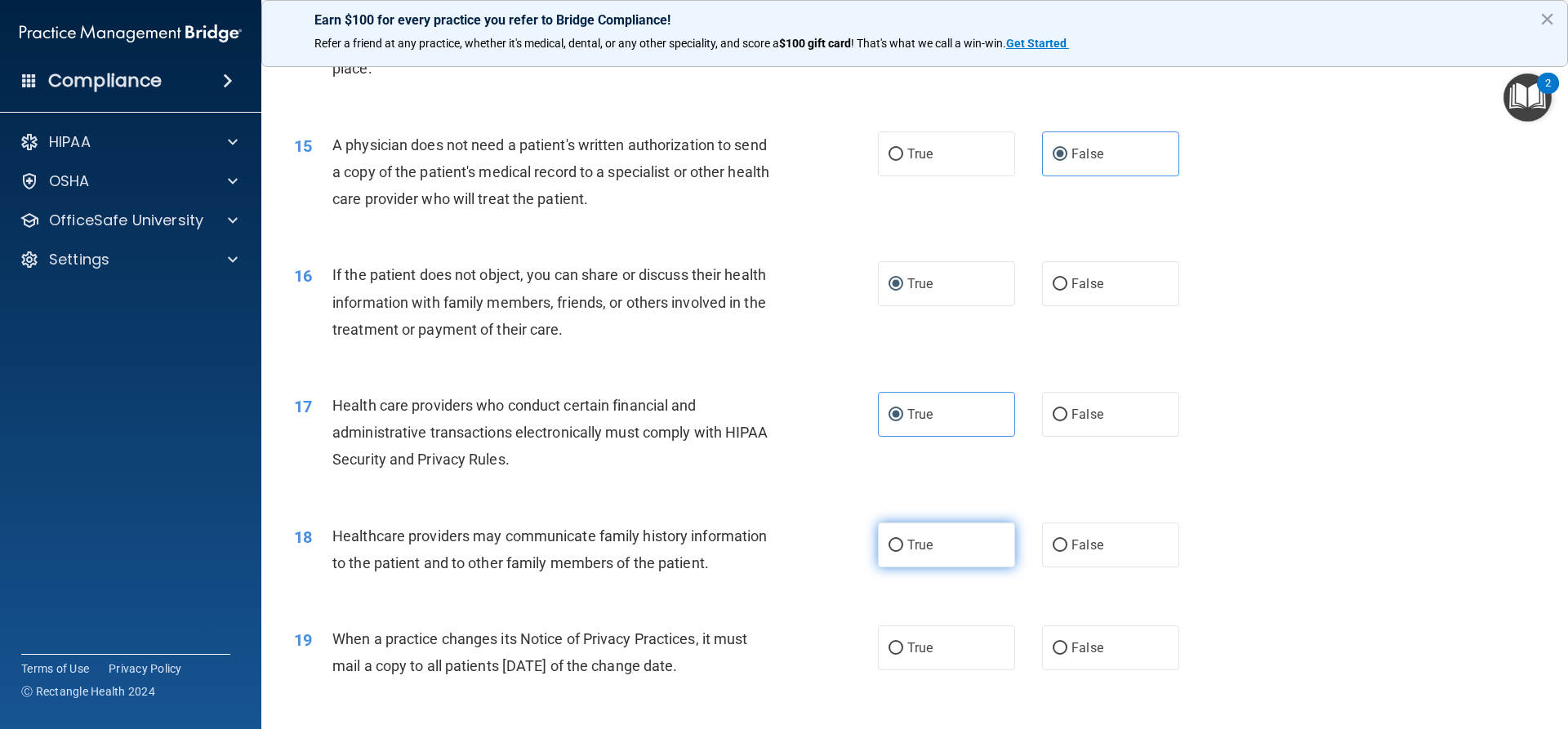
click at [758, 545] on input "True" at bounding box center [896, 545] width 15 height 12
radio input "true"
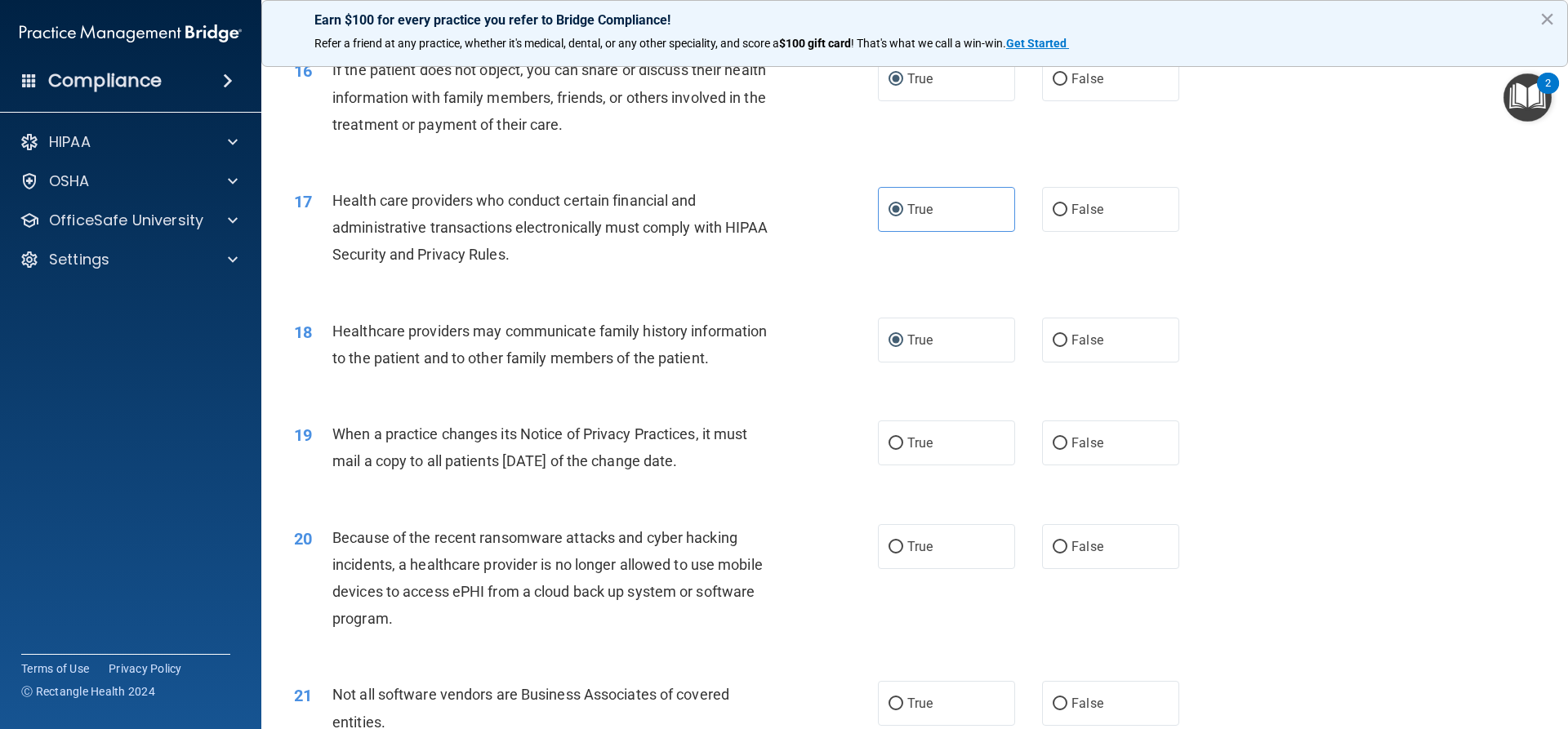
scroll to position [1960, 0]
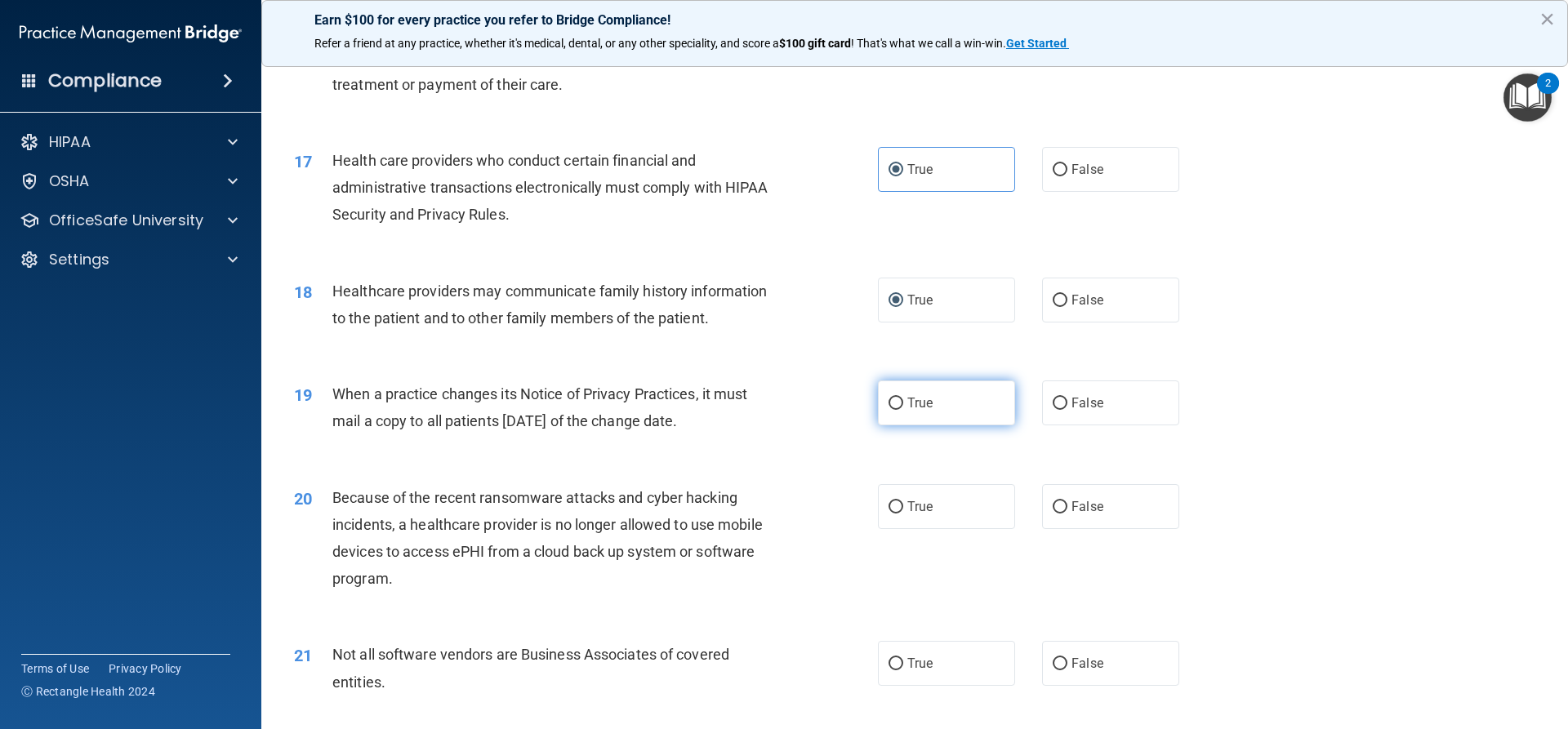
drag, startPoint x: 886, startPoint y: 400, endPoint x: 865, endPoint y: 443, distance: 47.9
click at [758, 401] on input "True" at bounding box center [896, 403] width 15 height 12
radio input "true"
click at [758, 506] on input "False" at bounding box center [1060, 507] width 15 height 12
radio input "true"
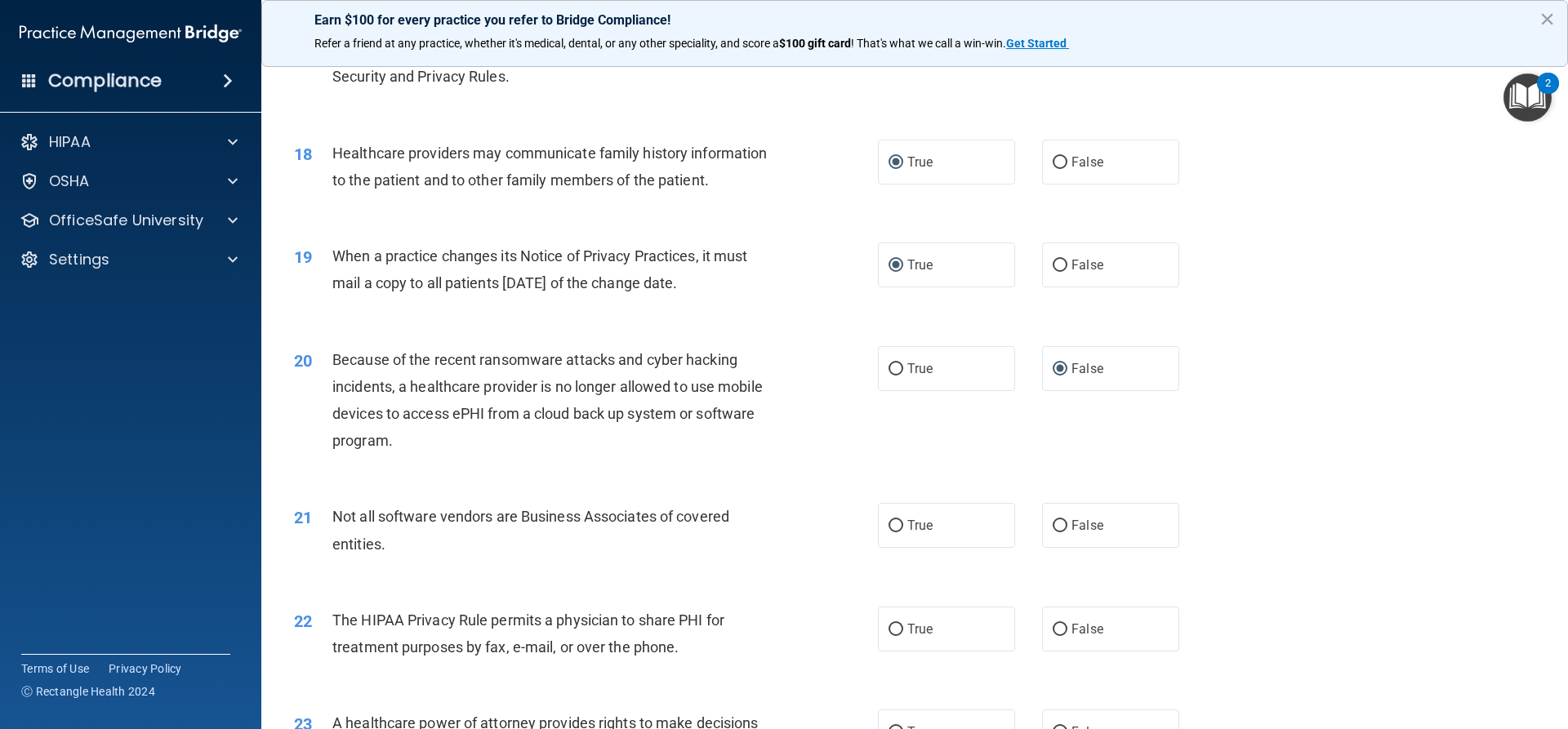
scroll to position [2123, 0]
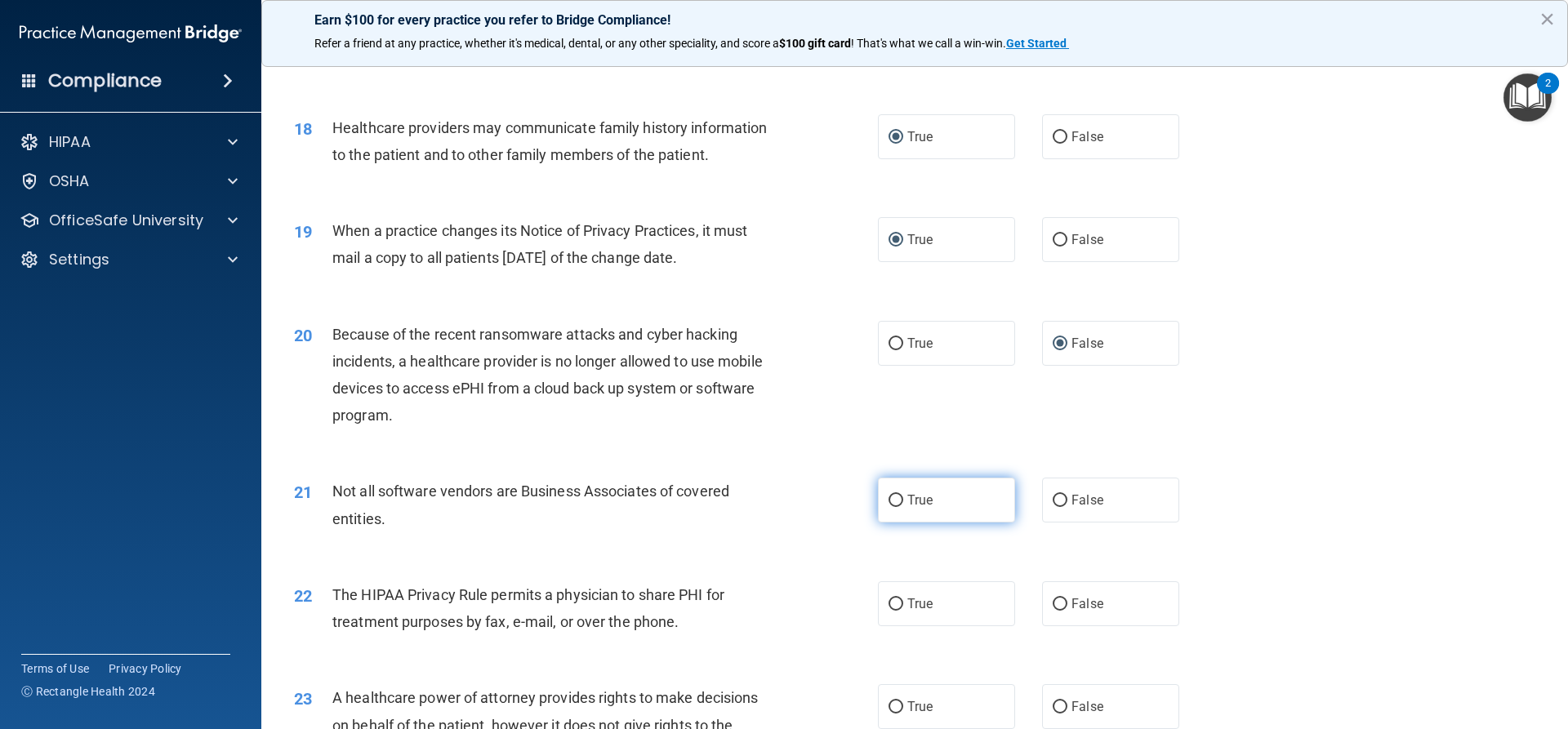
click at [758, 502] on label "True" at bounding box center [947, 500] width 137 height 45
click at [758, 502] on input "True" at bounding box center [896, 501] width 15 height 12
radio input "true"
click at [758, 607] on input "False" at bounding box center [1060, 604] width 15 height 12
radio input "true"
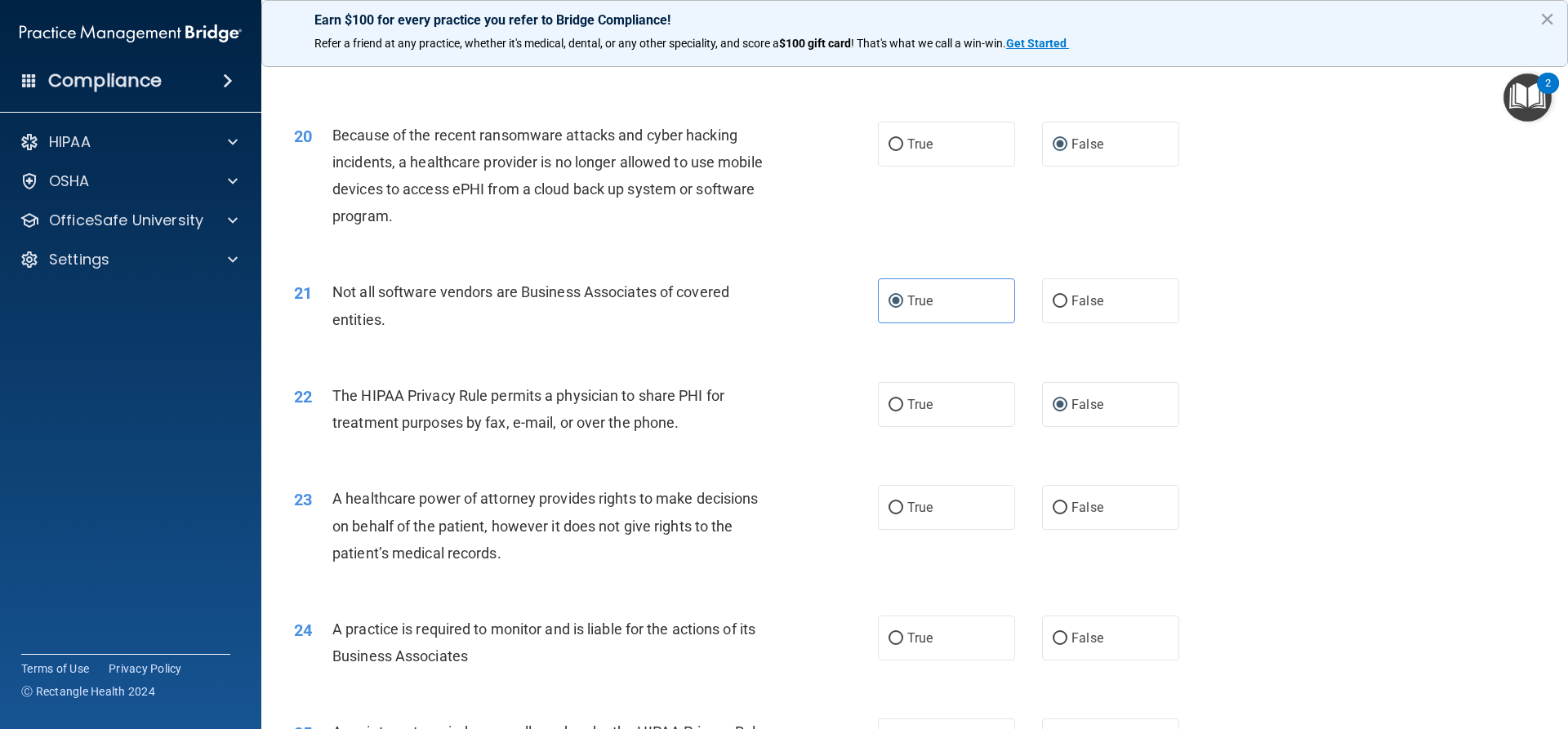
scroll to position [2368, 0]
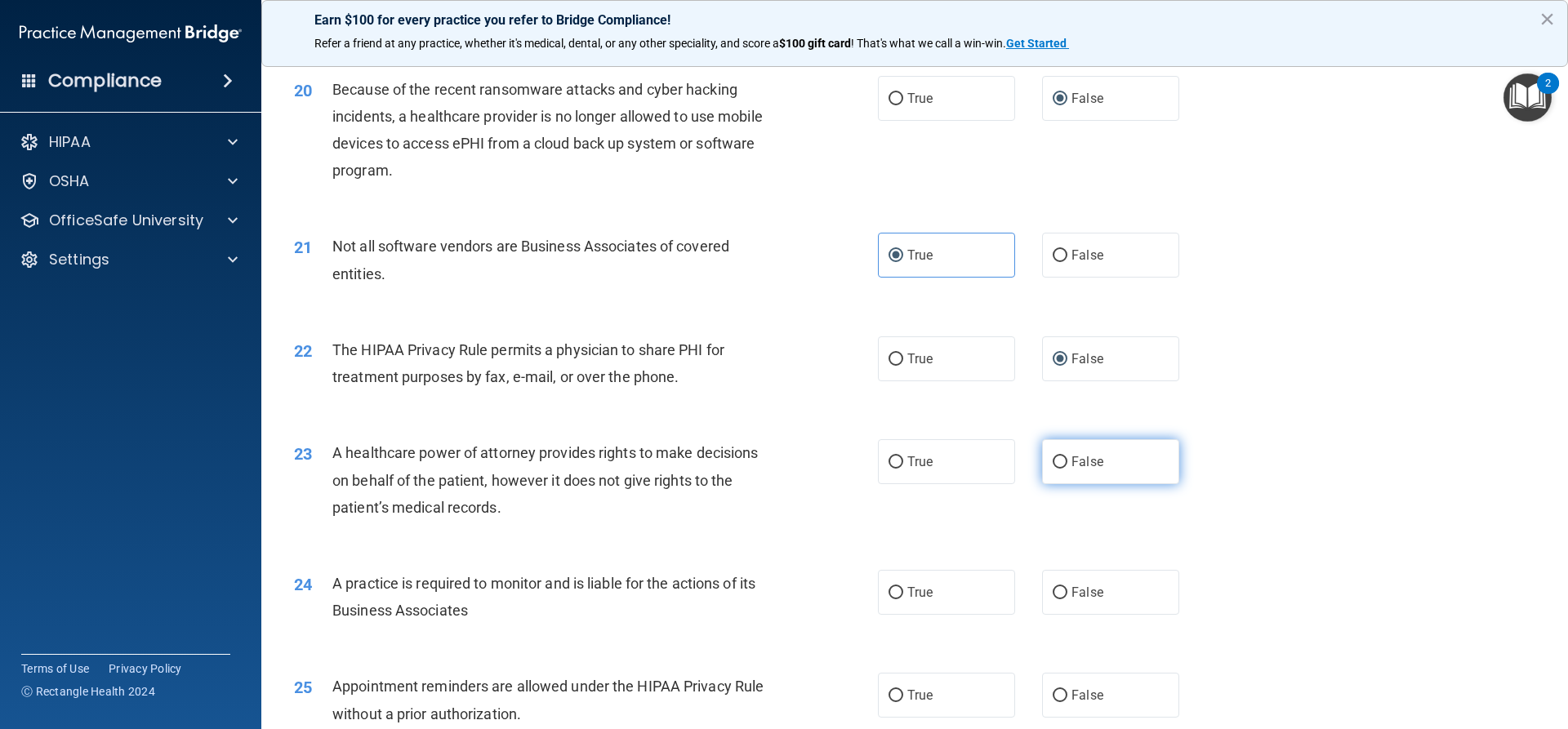
click at [758, 460] on input "False" at bounding box center [1060, 462] width 15 height 12
radio input "true"
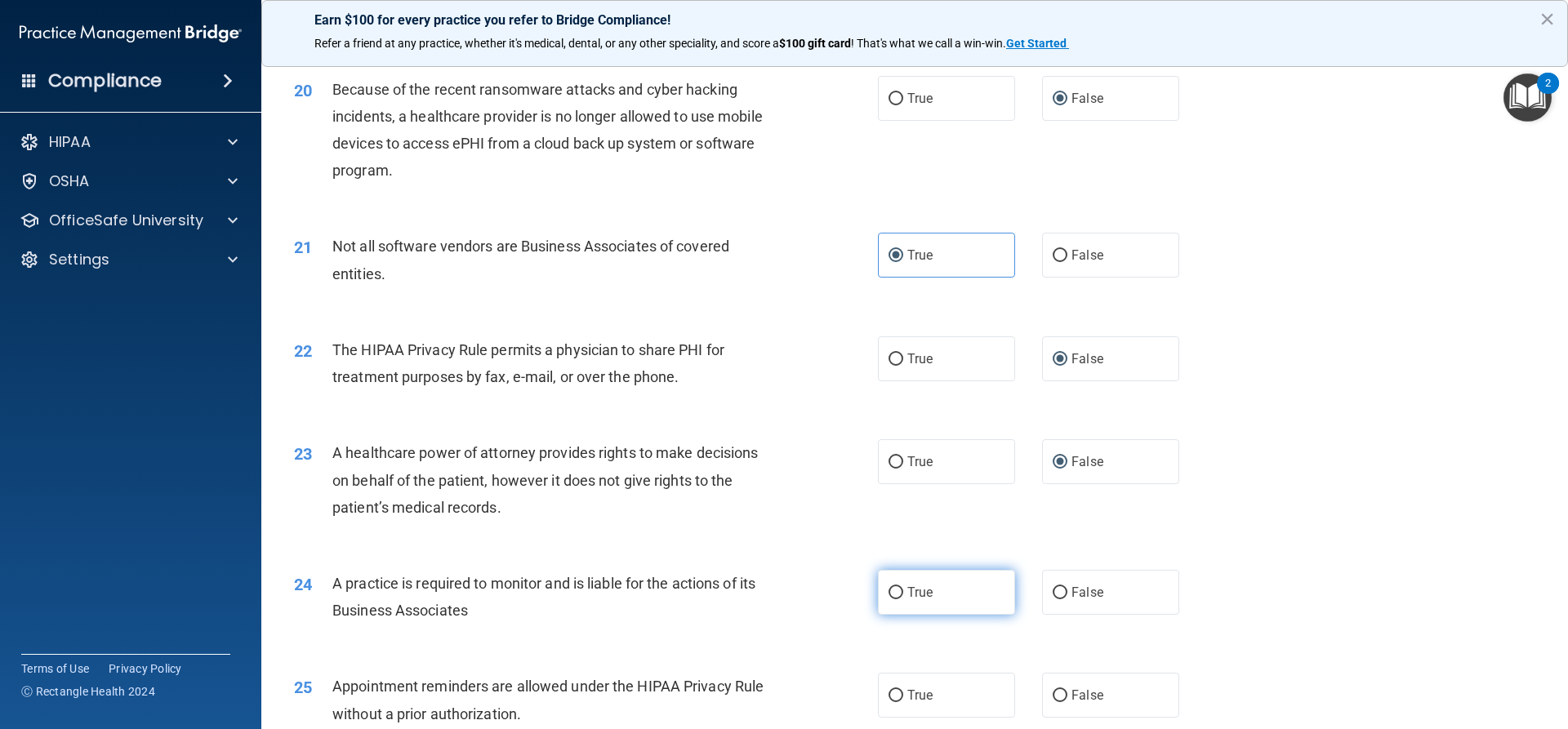
click at [758, 597] on input "True" at bounding box center [896, 593] width 15 height 12
radio input "true"
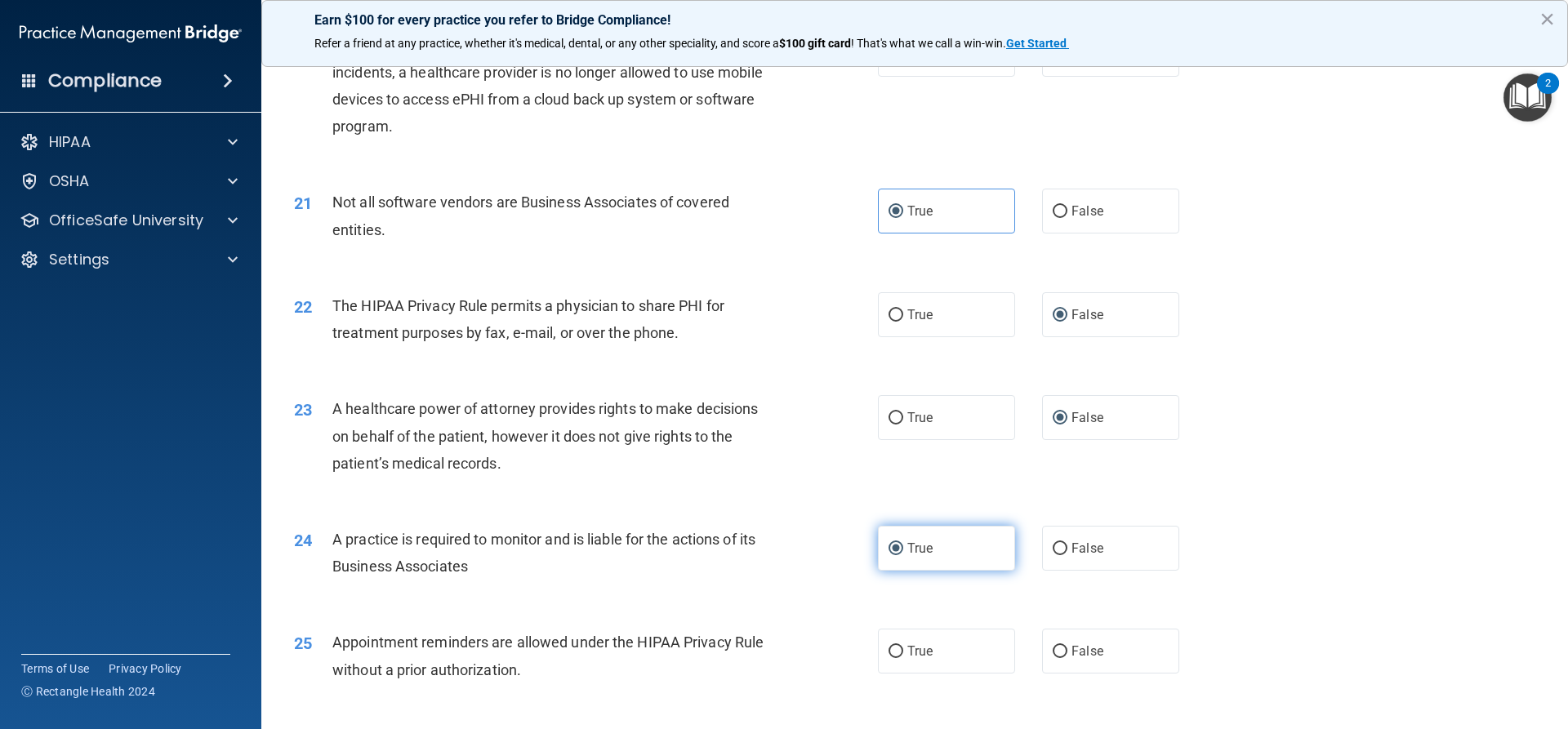
scroll to position [2531, 0]
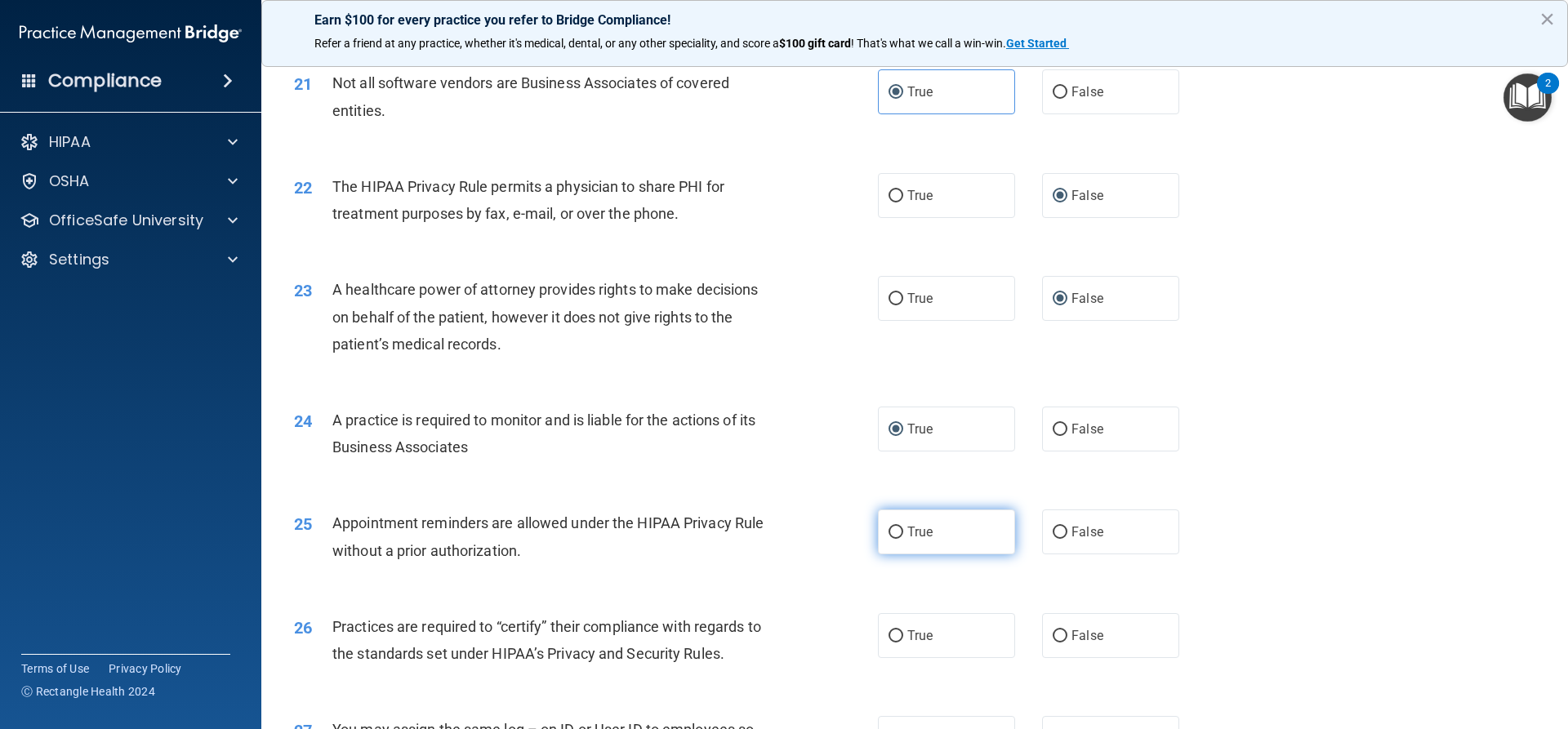
drag, startPoint x: 885, startPoint y: 526, endPoint x: 885, endPoint y: 550, distance: 24.0
click at [758, 529] on input "True" at bounding box center [896, 533] width 15 height 12
radio input "true"
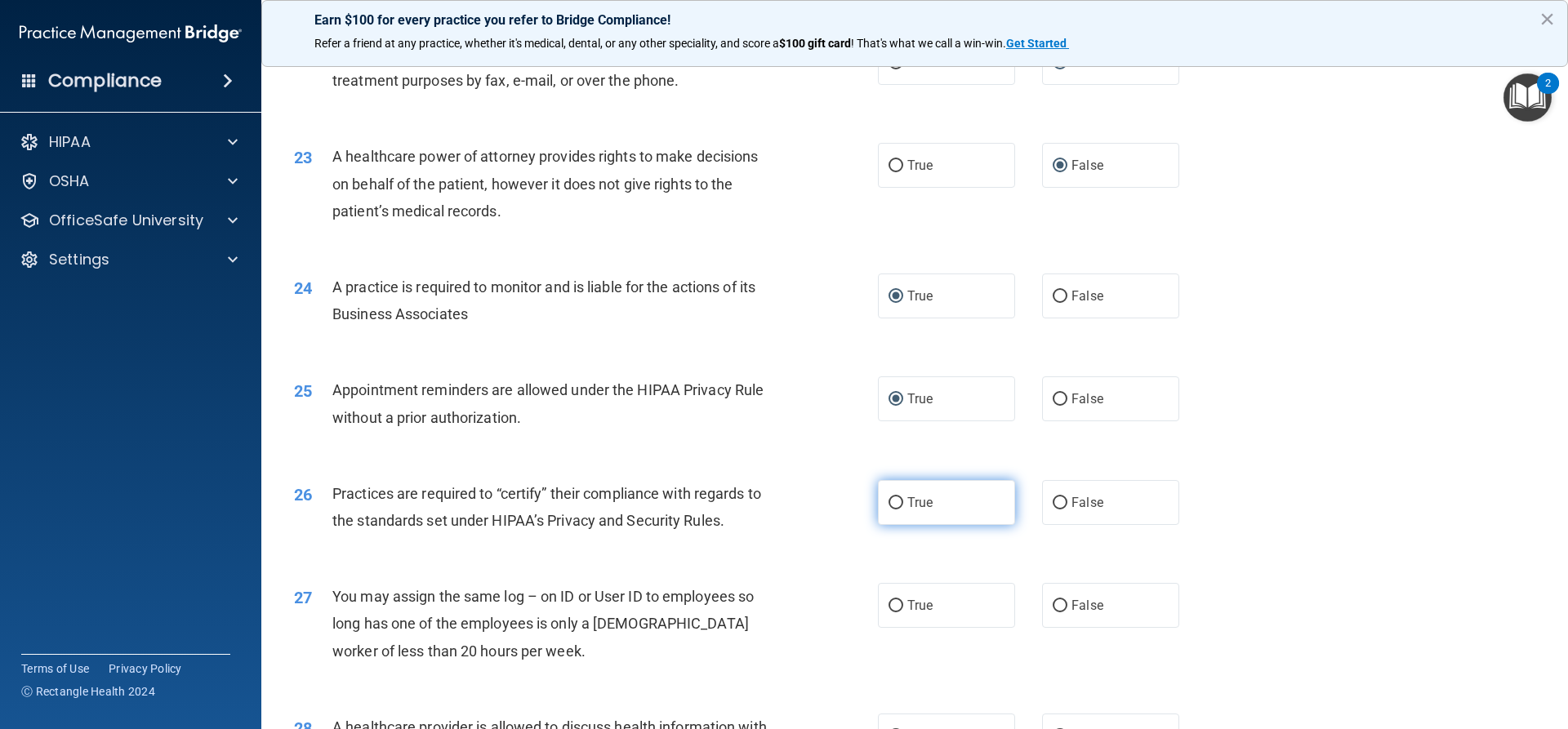
scroll to position [2695, 0]
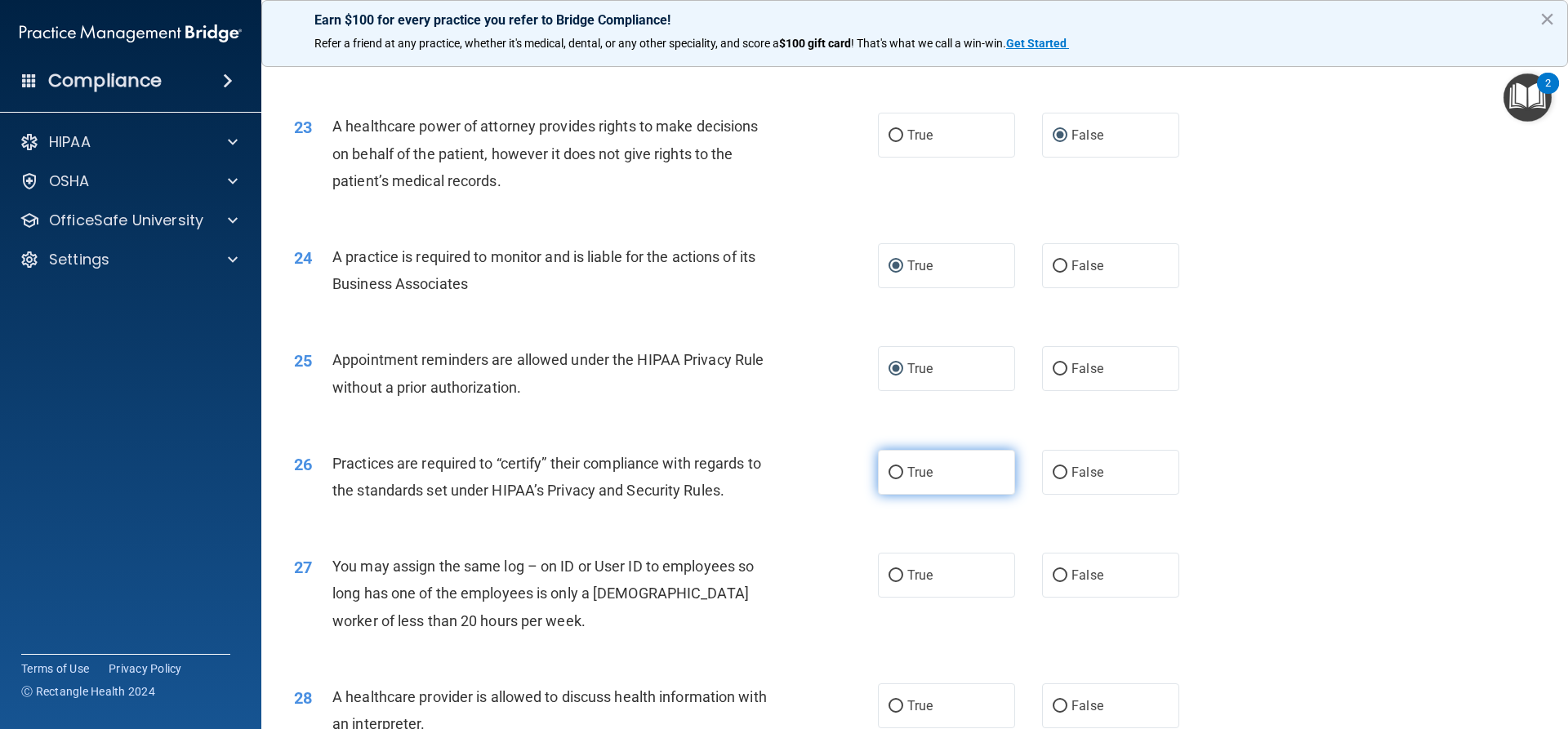
click at [758, 464] on label "True" at bounding box center [947, 472] width 137 height 45
click at [758, 467] on input "True" at bounding box center [896, 472] width 15 height 12
radio input "true"
click at [758, 574] on span "False" at bounding box center [1087, 575] width 32 height 16
click at [758, 574] on input "False" at bounding box center [1060, 576] width 15 height 12
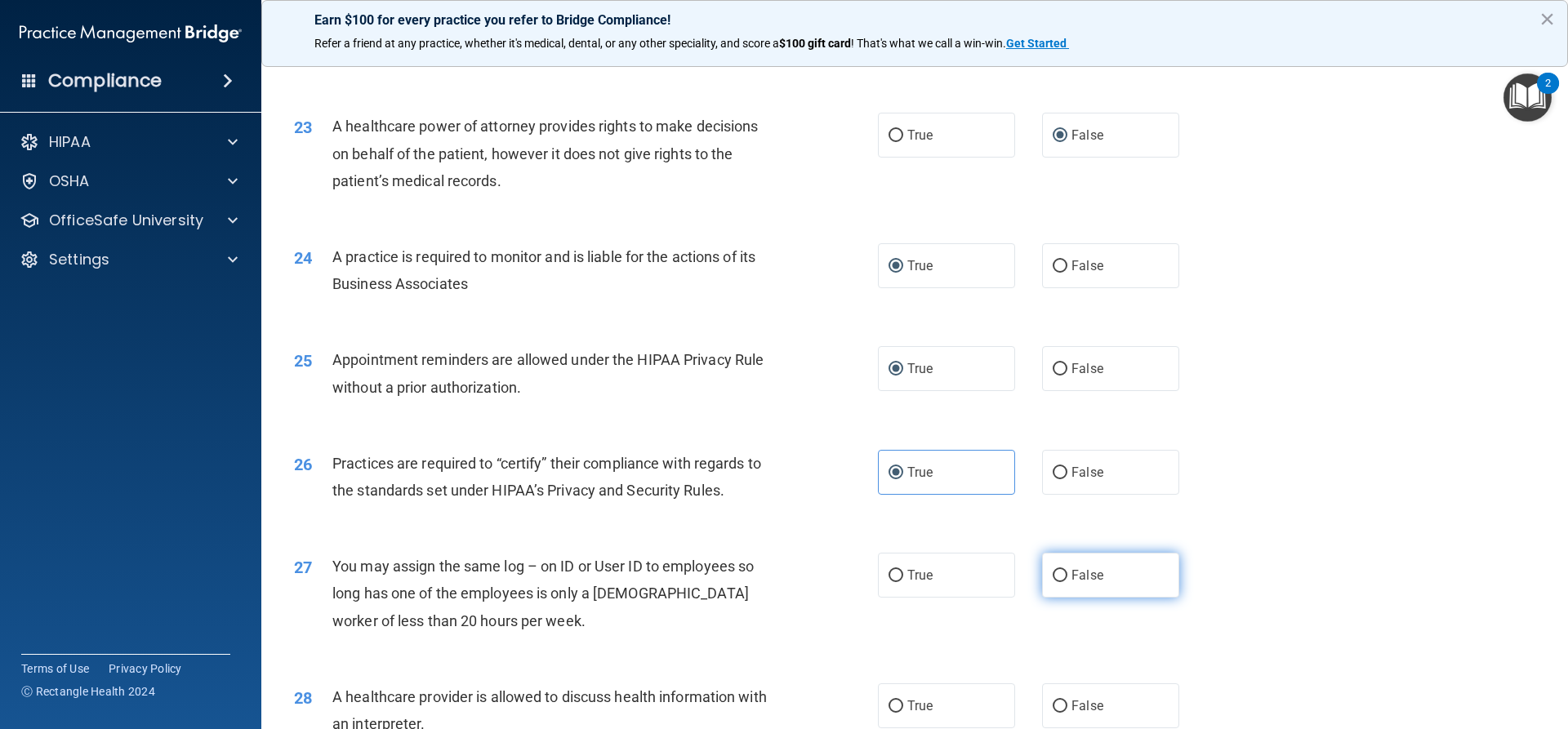
radio input "true"
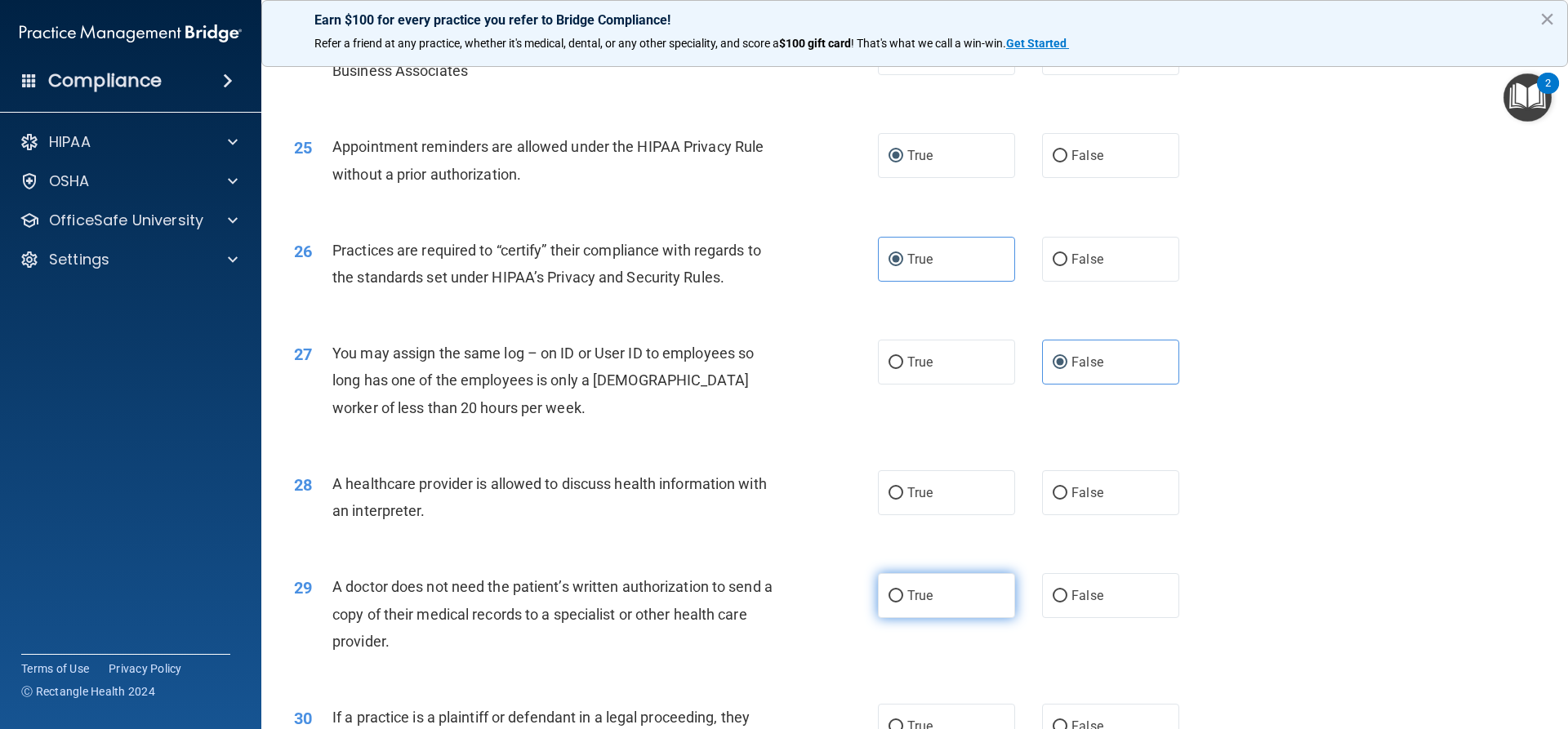
scroll to position [2940, 0]
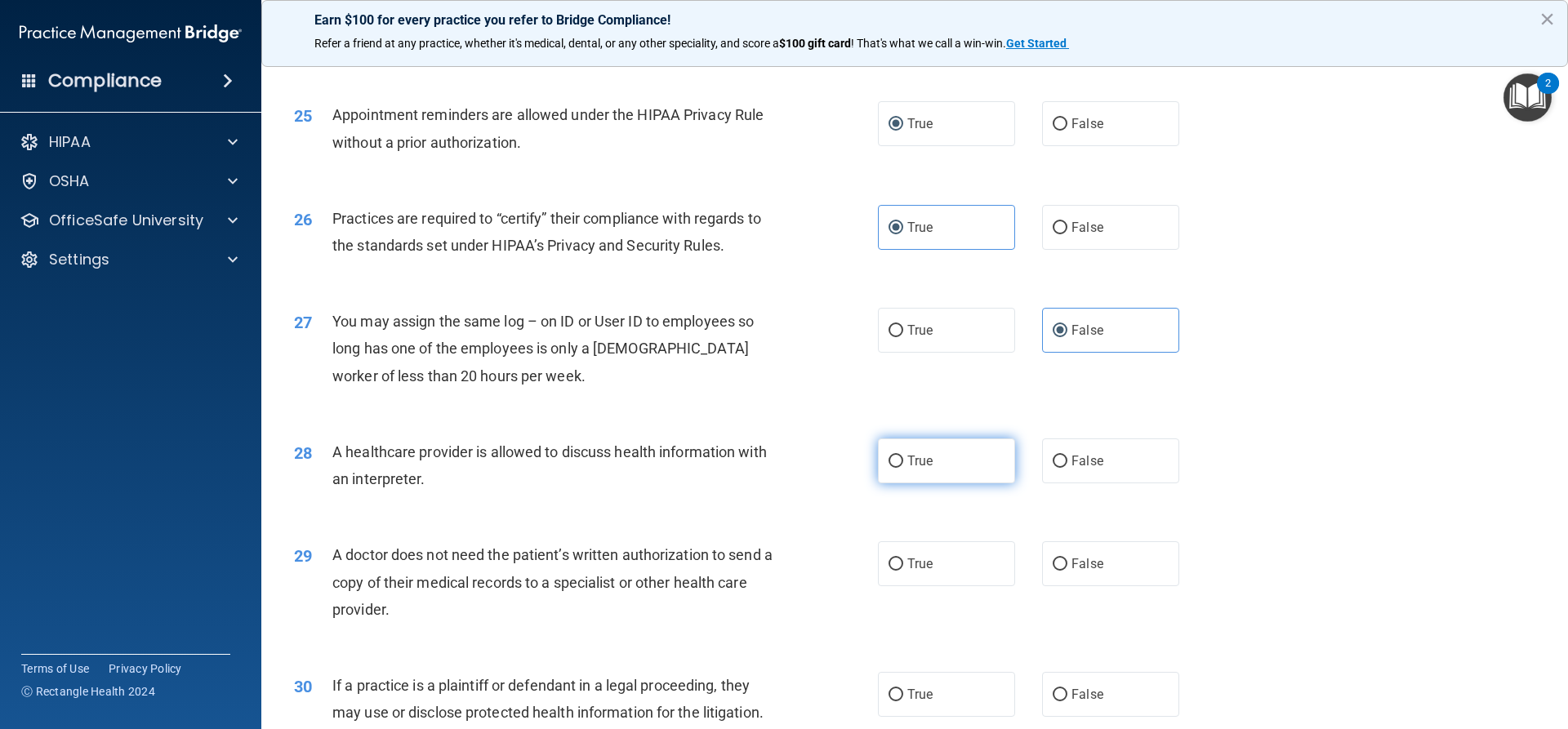
click at [758, 467] on input "True" at bounding box center [896, 461] width 15 height 12
radio input "true"
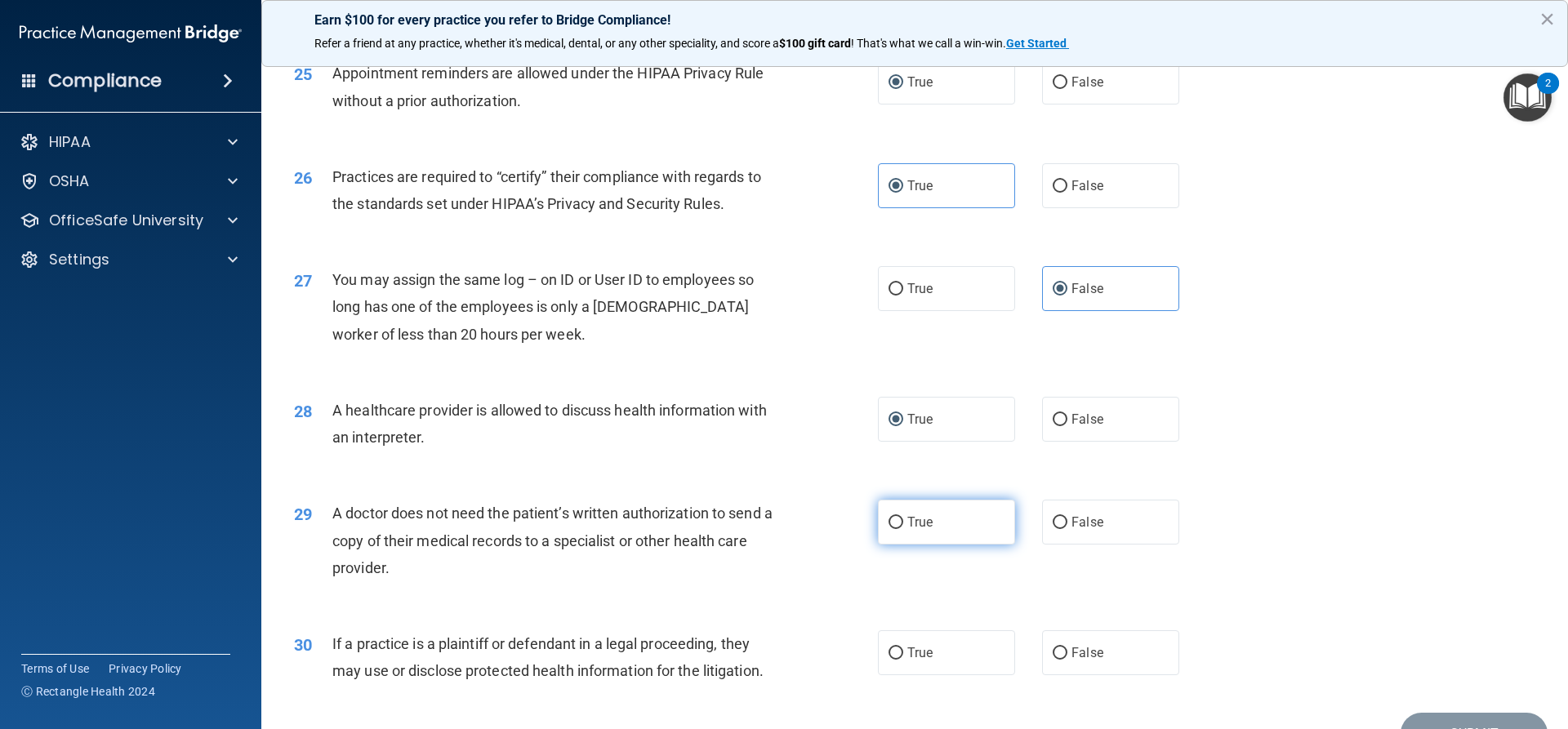
scroll to position [3022, 0]
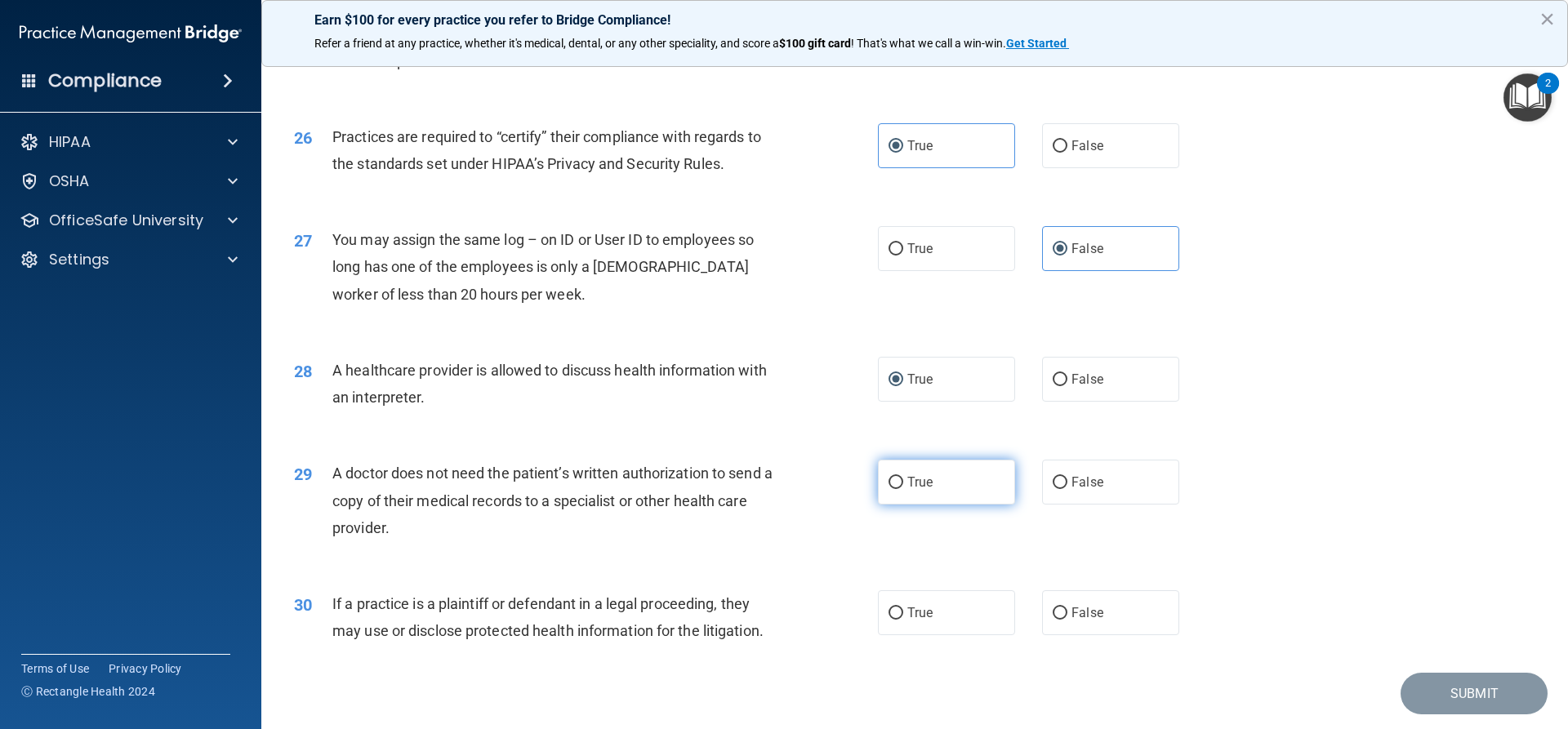
click at [758, 480] on span "True" at bounding box center [920, 481] width 26 height 16
click at [758, 480] on input "True" at bounding box center [896, 482] width 15 height 12
radio input "true"
click at [758, 608] on input "False" at bounding box center [1060, 613] width 15 height 12
radio input "true"
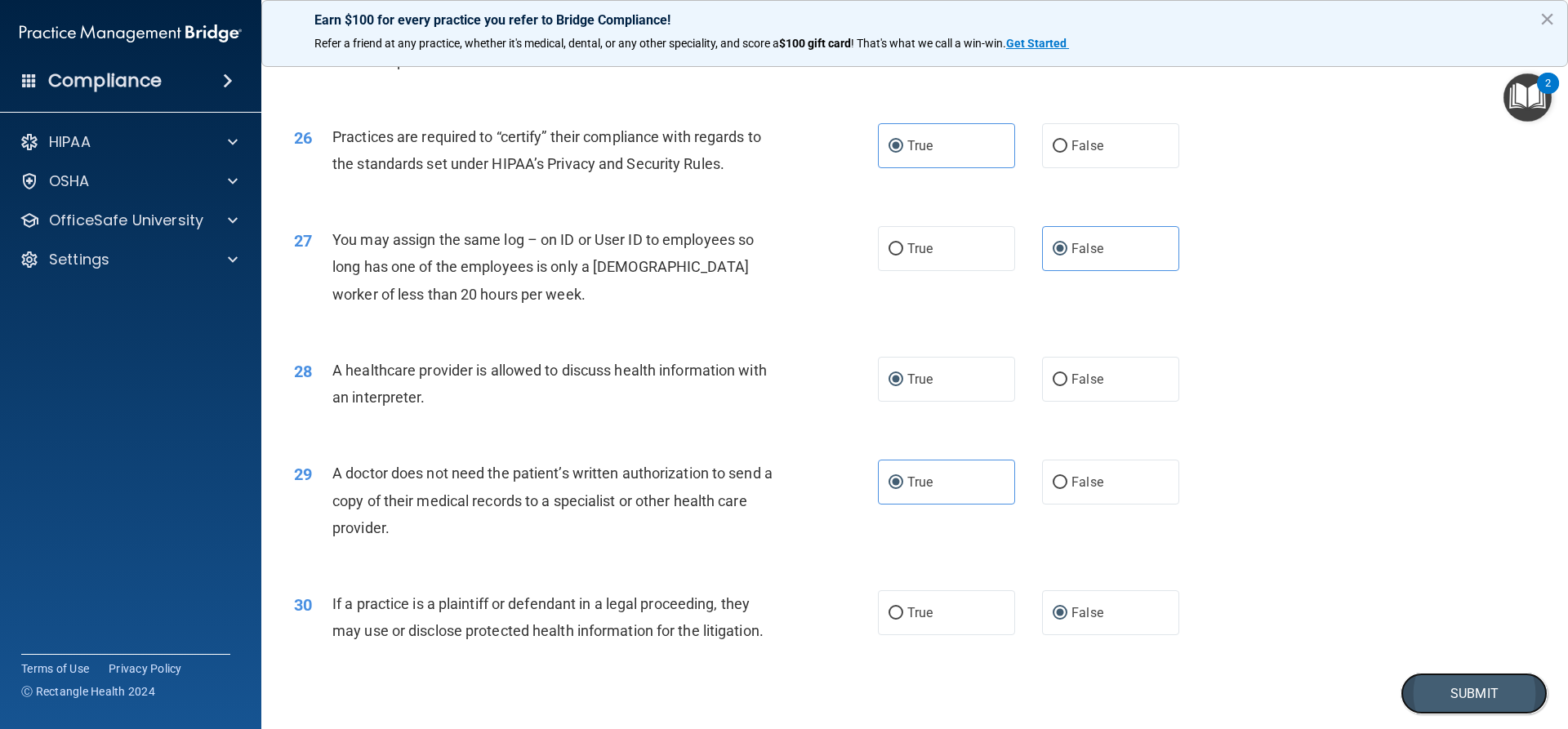
click at [758, 681] on button "Submit" at bounding box center [1474, 694] width 147 height 42
click at [758, 682] on button "Submit" at bounding box center [1474, 694] width 147 height 42
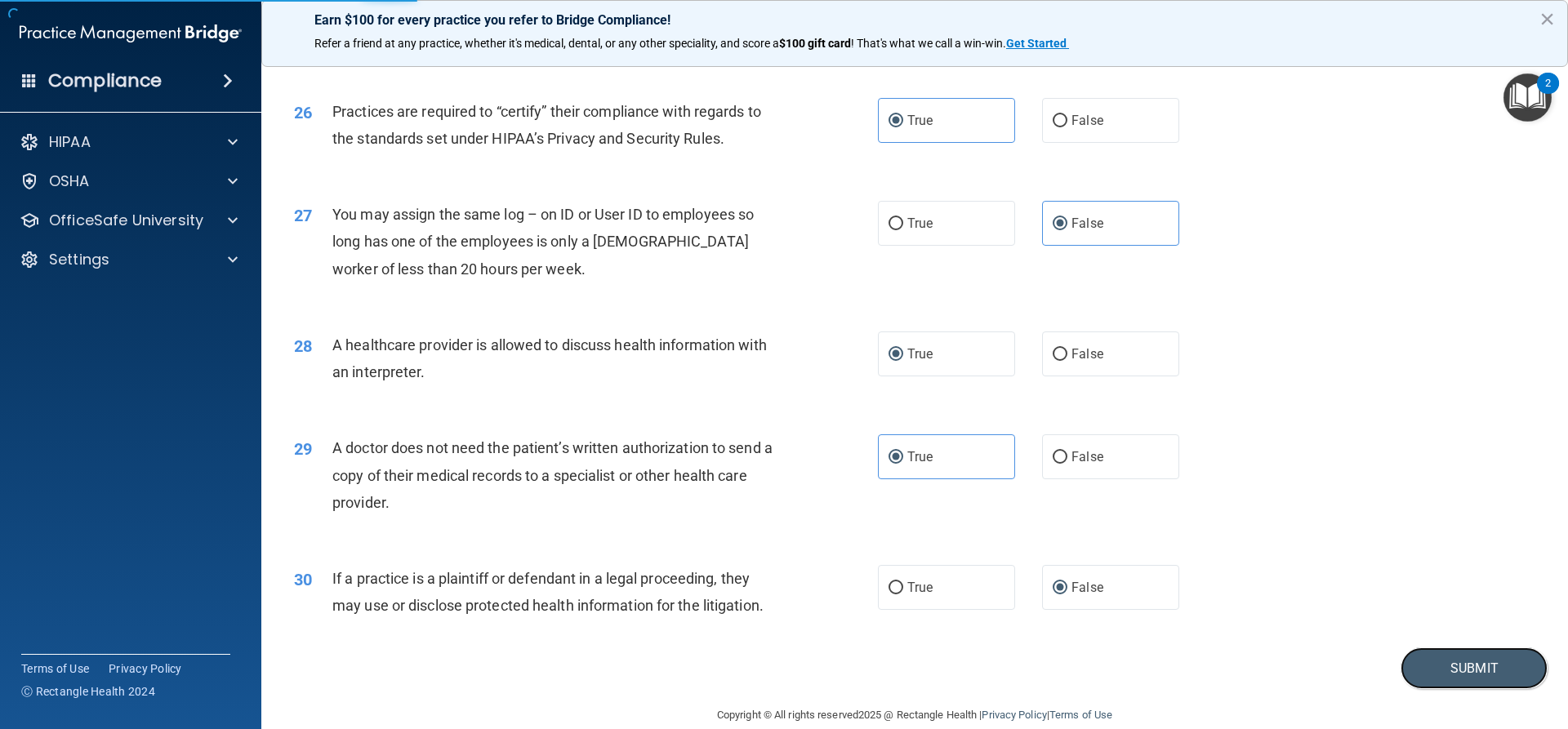
scroll to position [3072, 0]
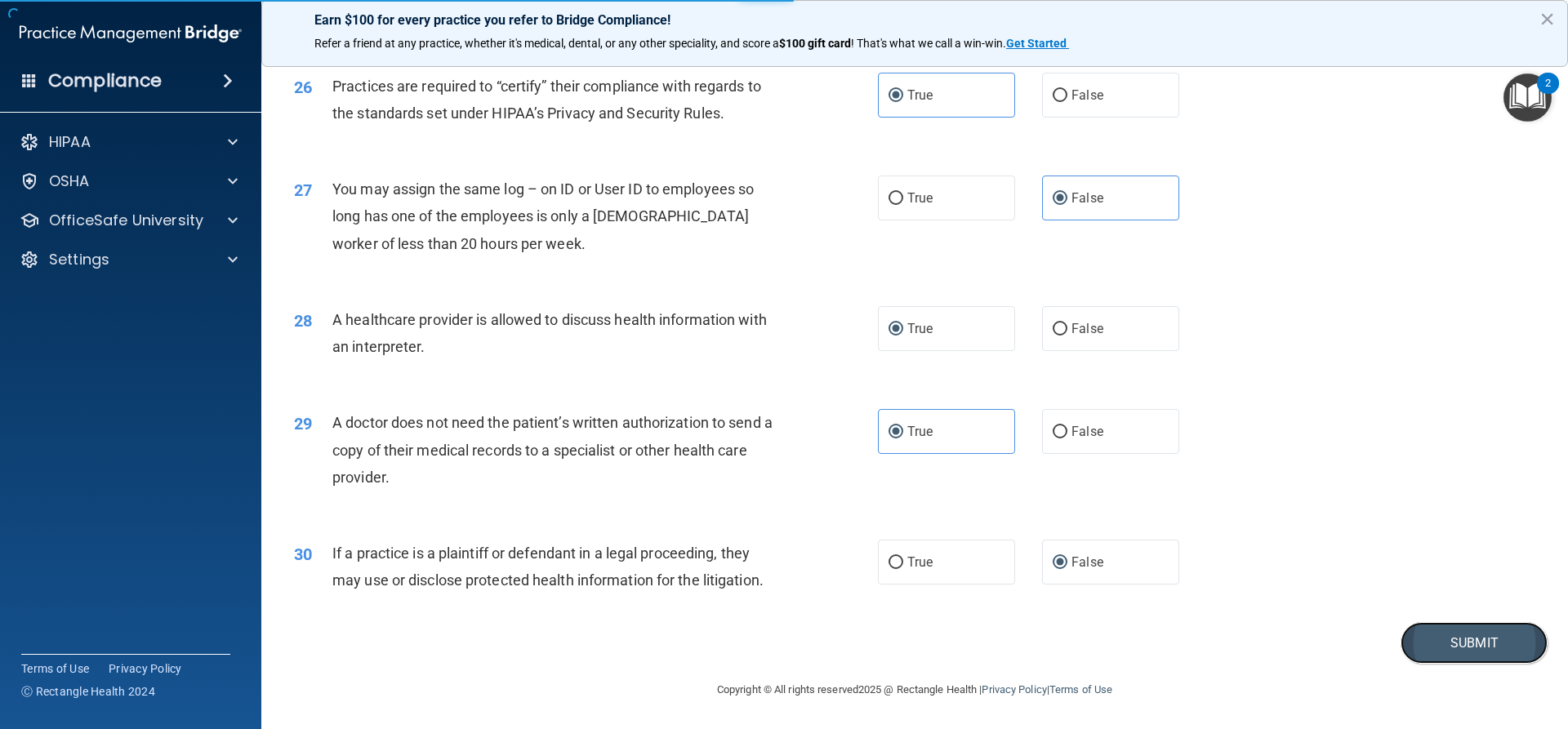
click at [758, 641] on button "Submit" at bounding box center [1474, 643] width 147 height 42
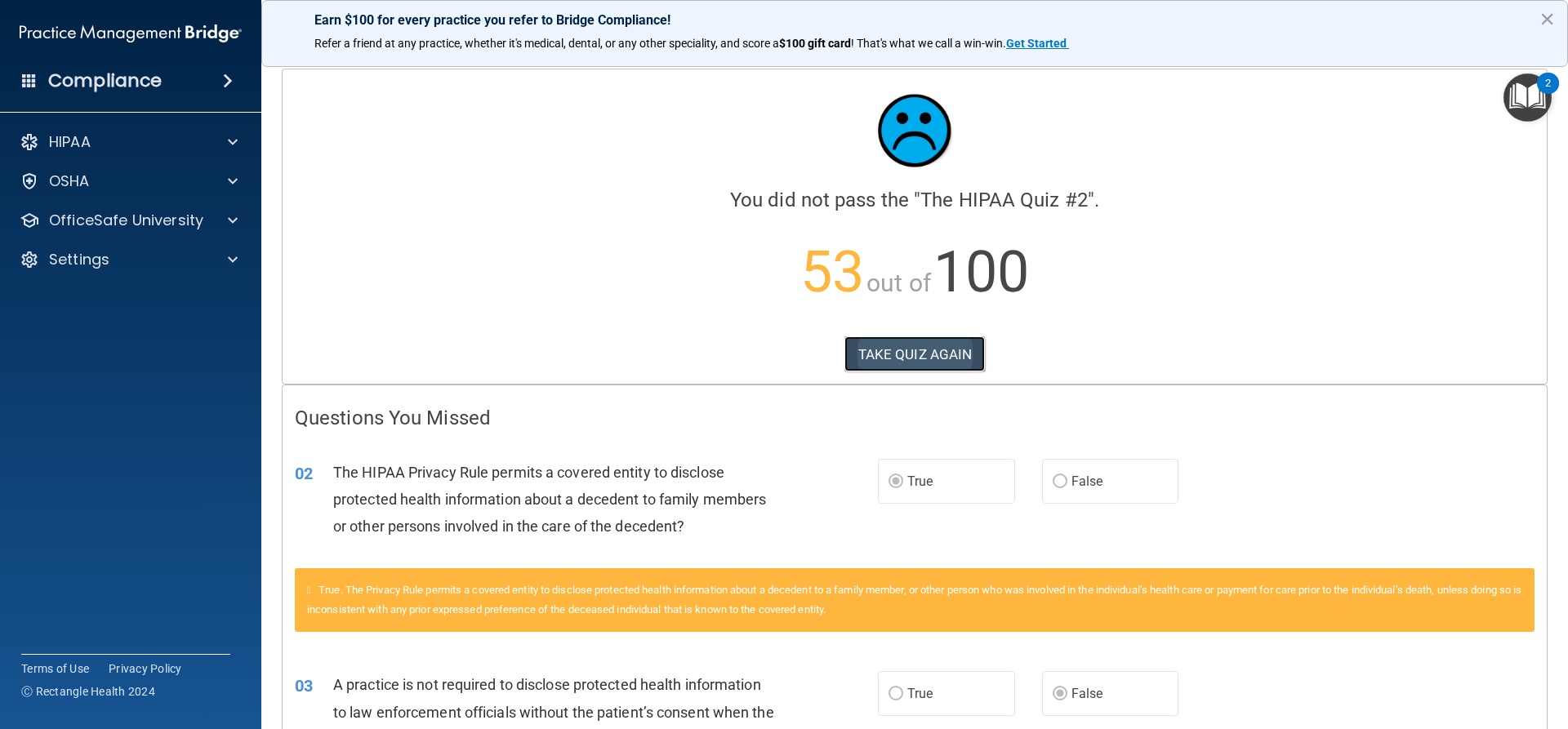
click at [758, 355] on button "TAKE QUIZ AGAIN" at bounding box center [915, 354] width 142 height 36
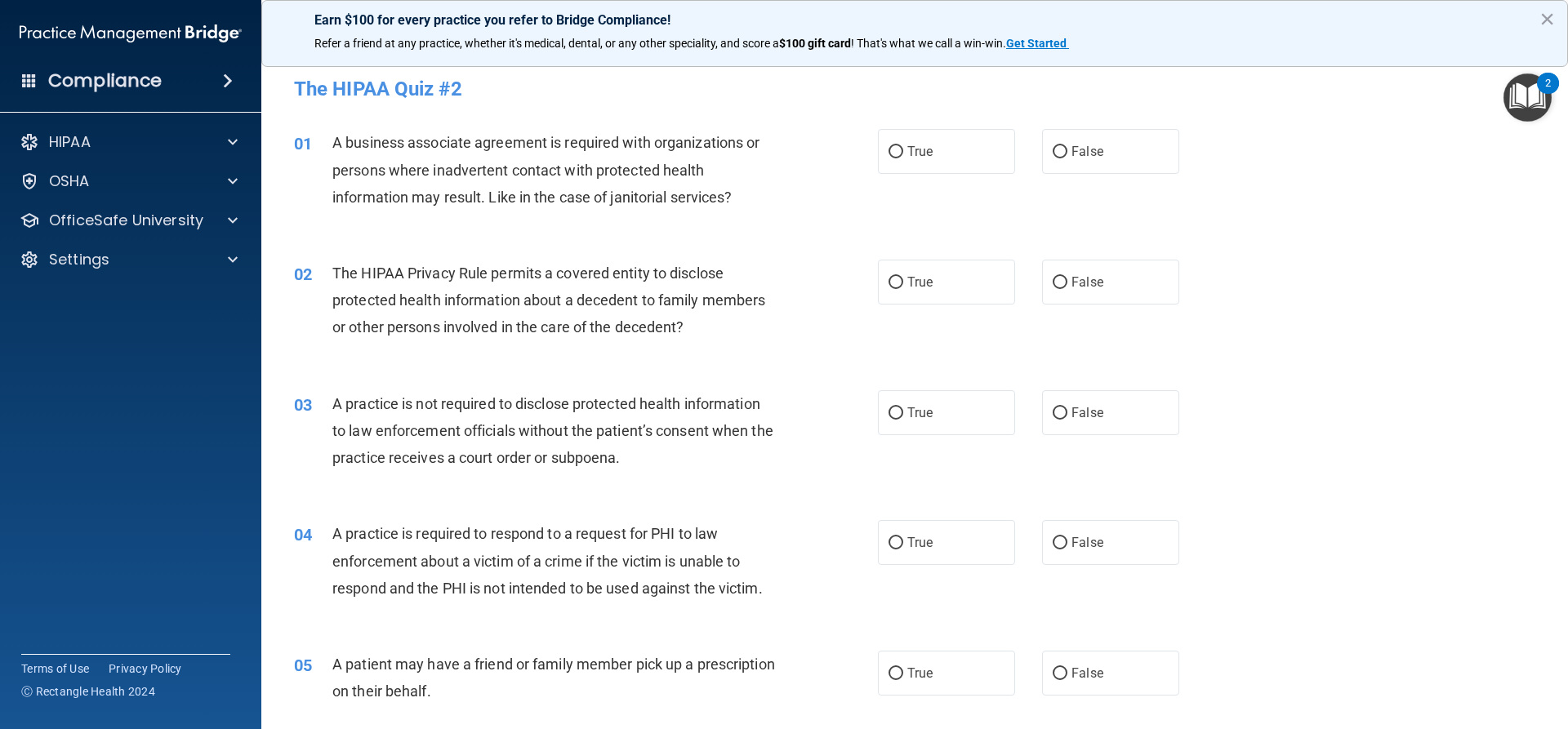
click at [758, 82] on div "2" at bounding box center [1548, 83] width 22 height 21
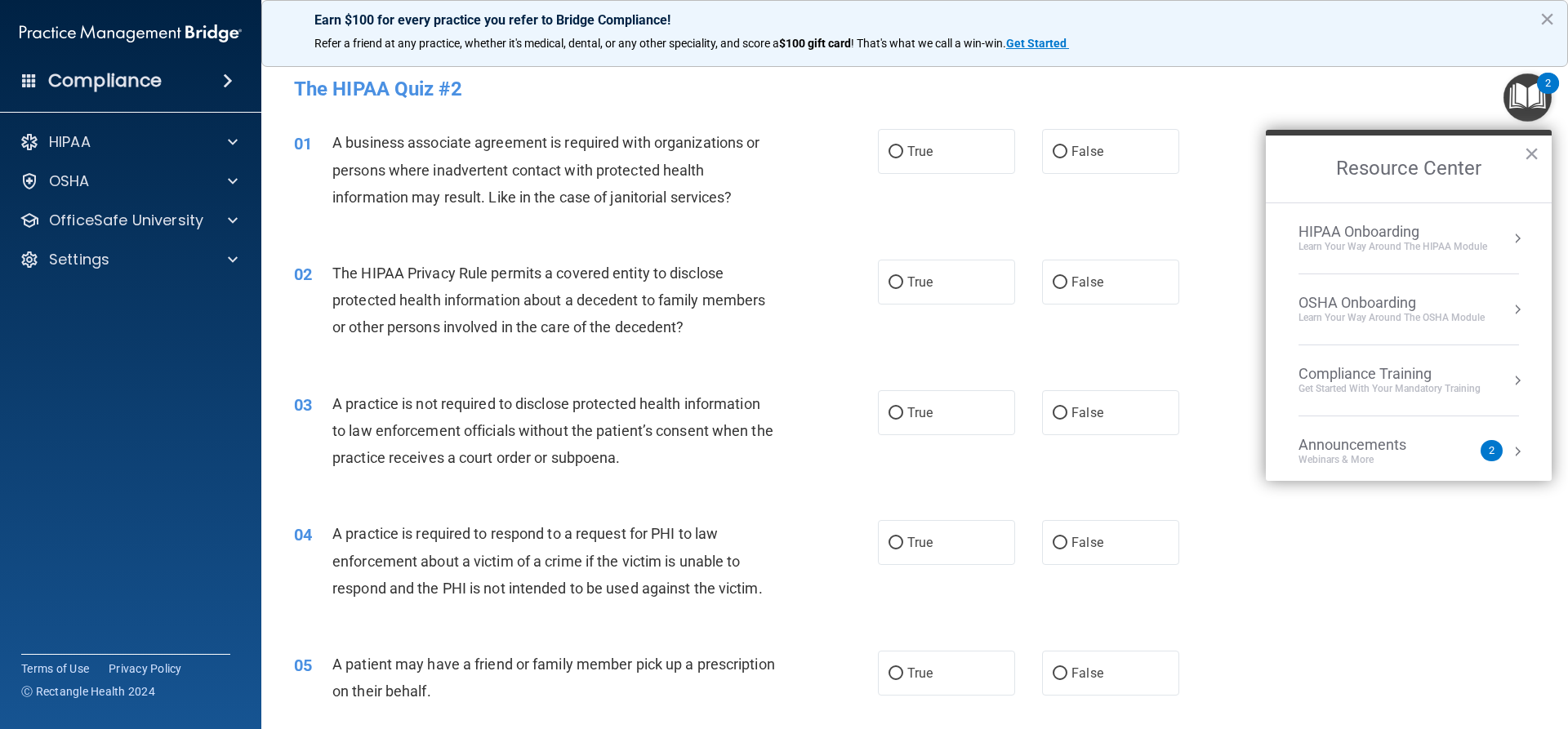
click at [758, 454] on div "2" at bounding box center [1492, 450] width 22 height 21
